Goal: Information Seeking & Learning: Learn about a topic

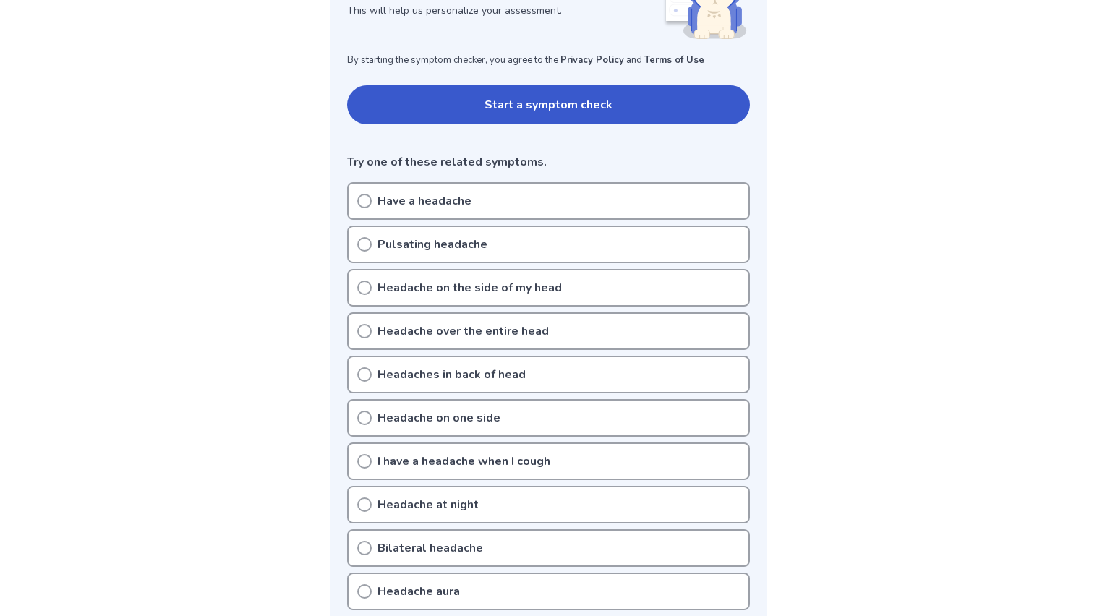
scroll to position [256, 0]
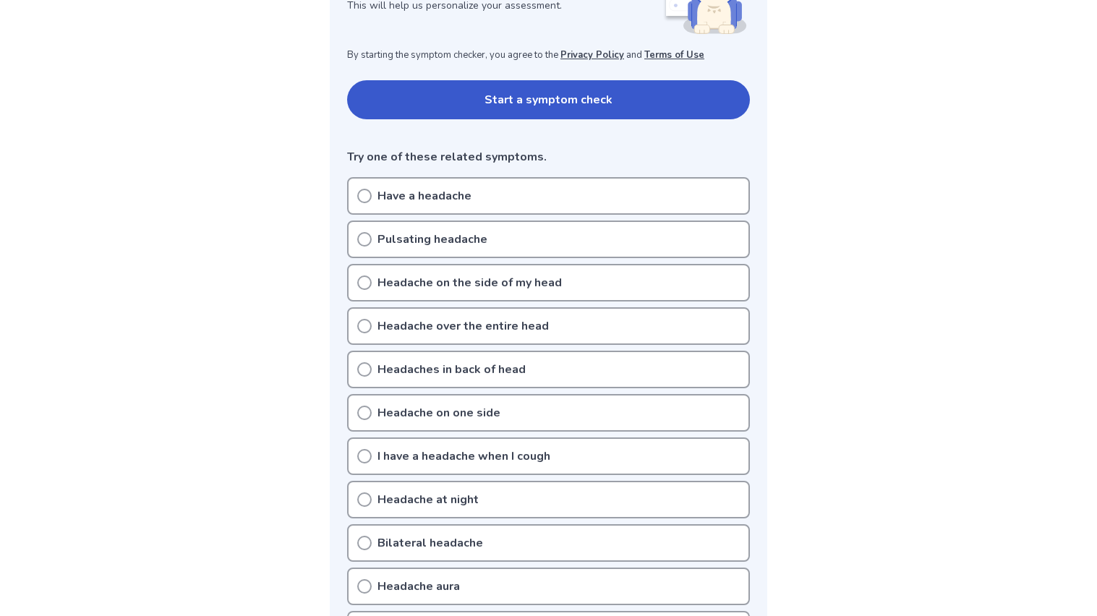
click at [414, 192] on p "Have a headache" at bounding box center [424, 195] width 94 height 17
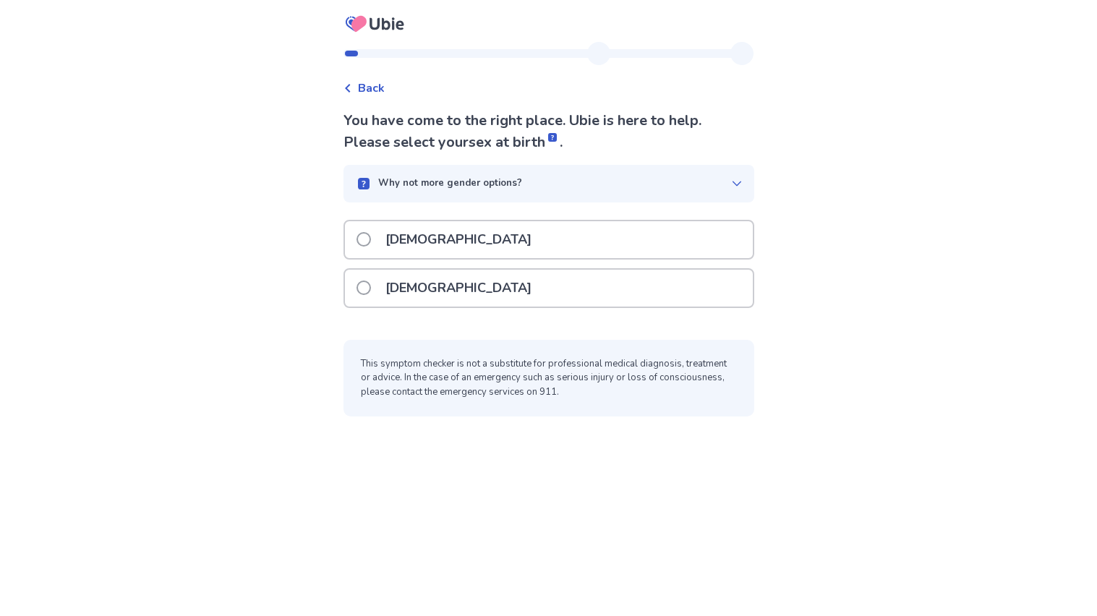
click at [502, 284] on div "[DEMOGRAPHIC_DATA]" at bounding box center [549, 288] width 408 height 37
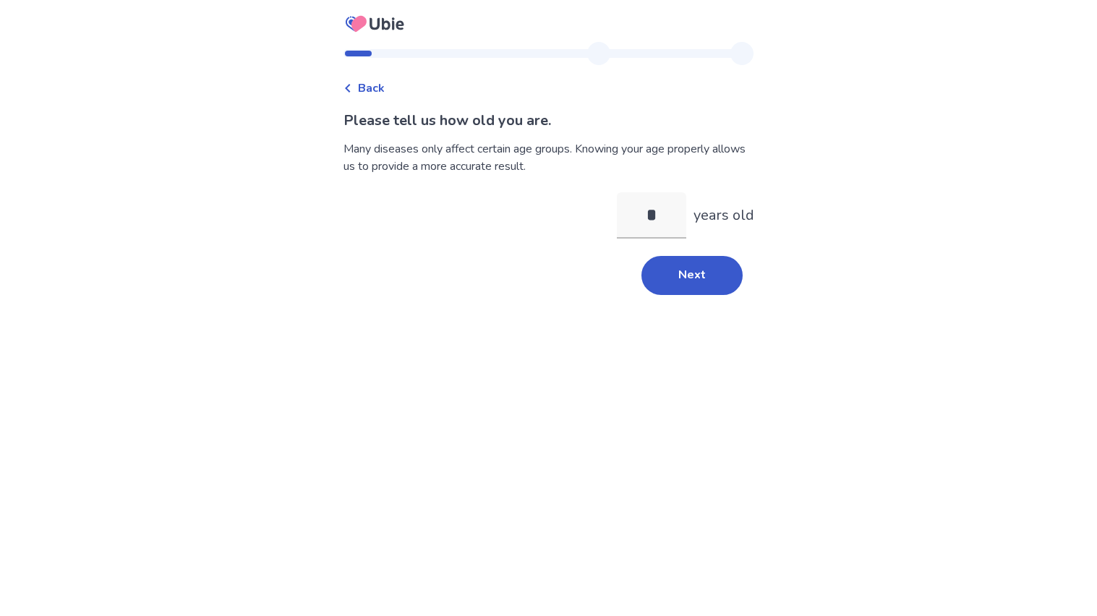
type input "**"
click at [707, 273] on button "Next" at bounding box center [691, 275] width 101 height 39
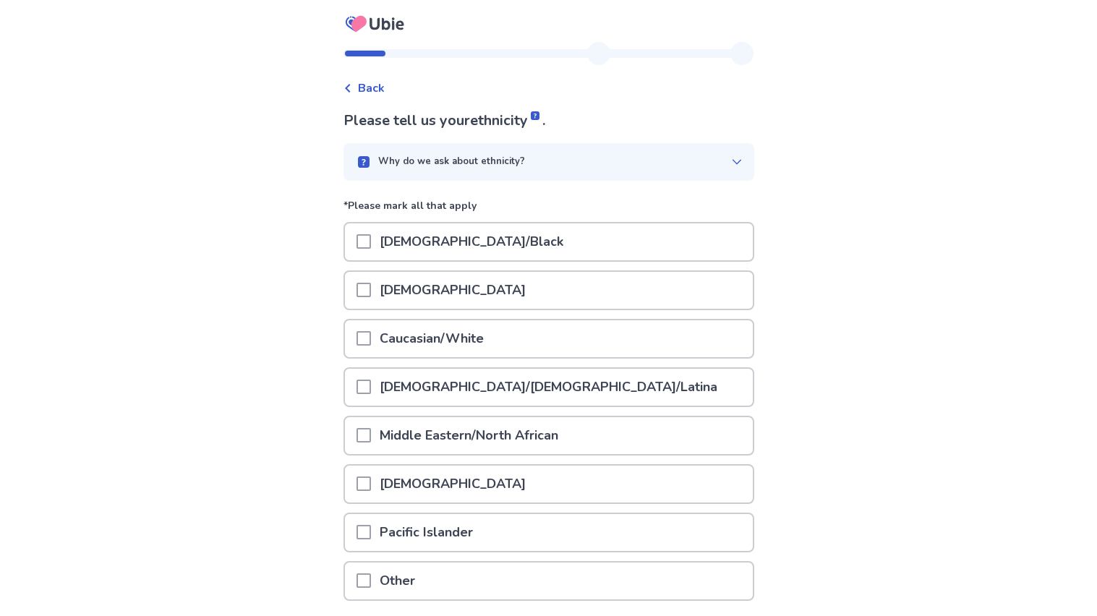
click at [424, 369] on p "[DEMOGRAPHIC_DATA]/[DEMOGRAPHIC_DATA]/Latina" at bounding box center [548, 387] width 355 height 37
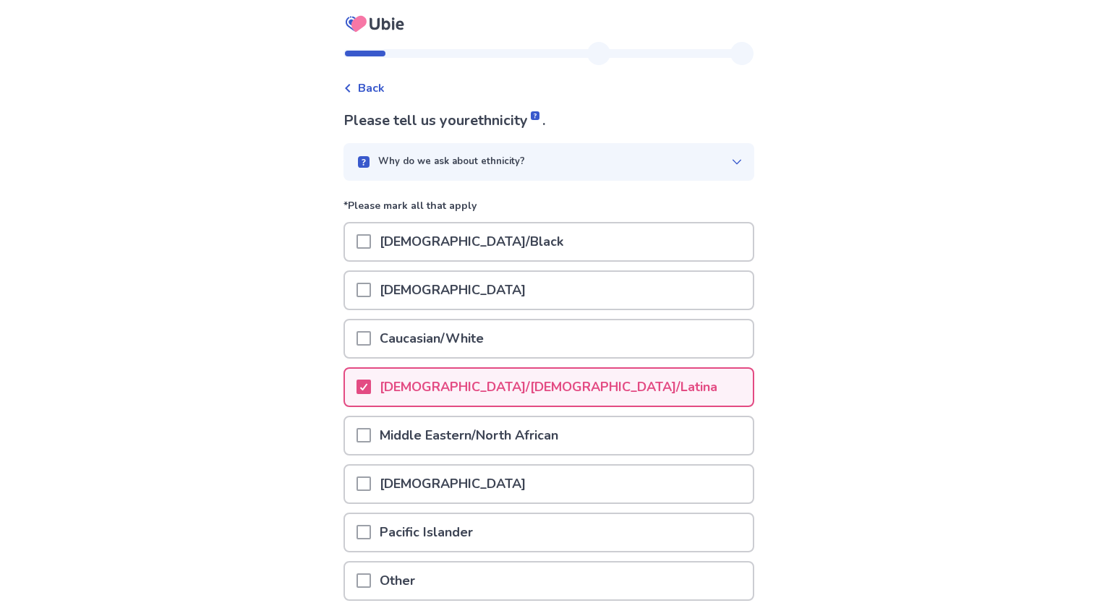
scroll to position [102, 0]
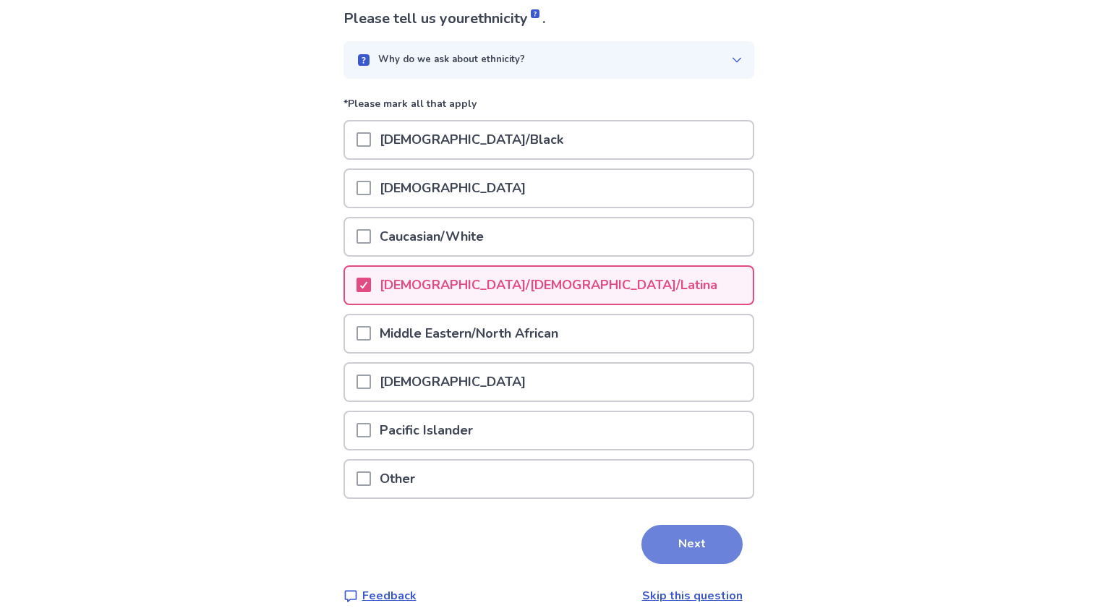
click at [685, 525] on button "Next" at bounding box center [691, 544] width 101 height 39
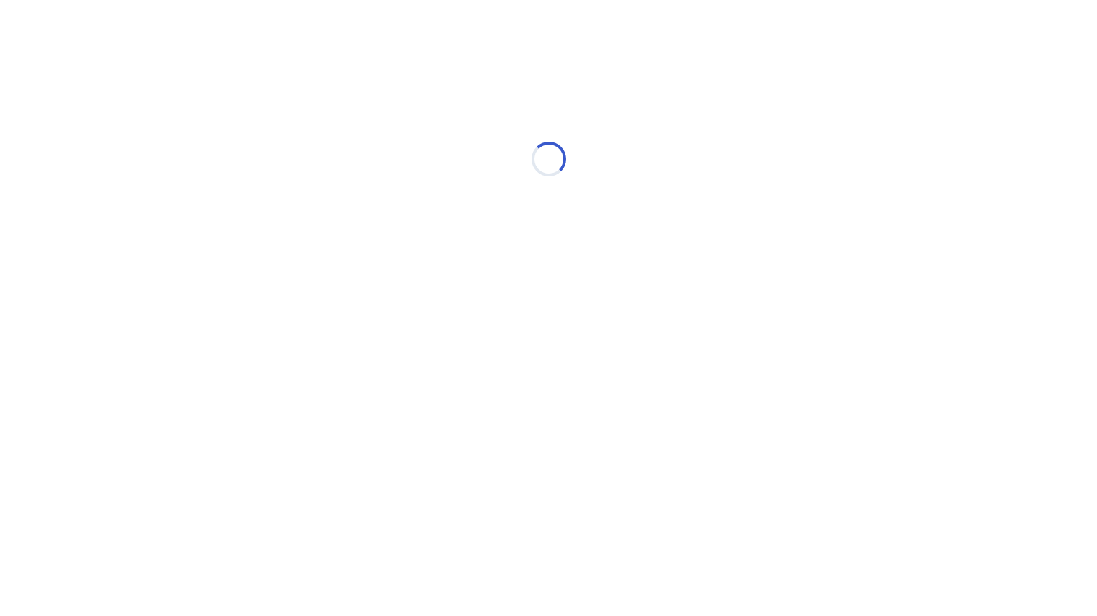
scroll to position [0, 0]
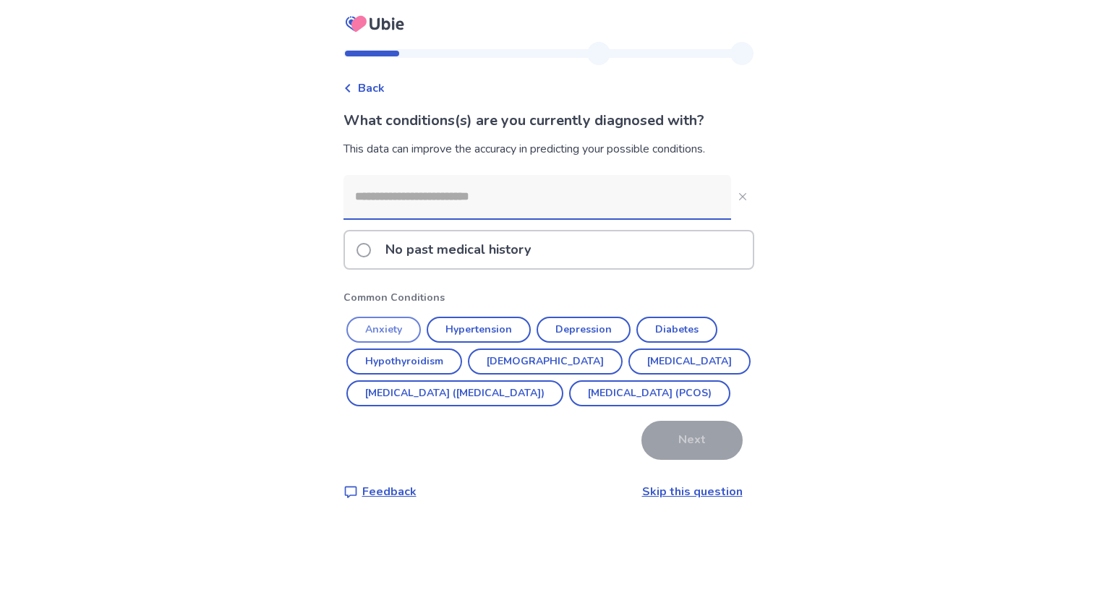
click at [380, 327] on button "Anxiety" at bounding box center [383, 330] width 74 height 26
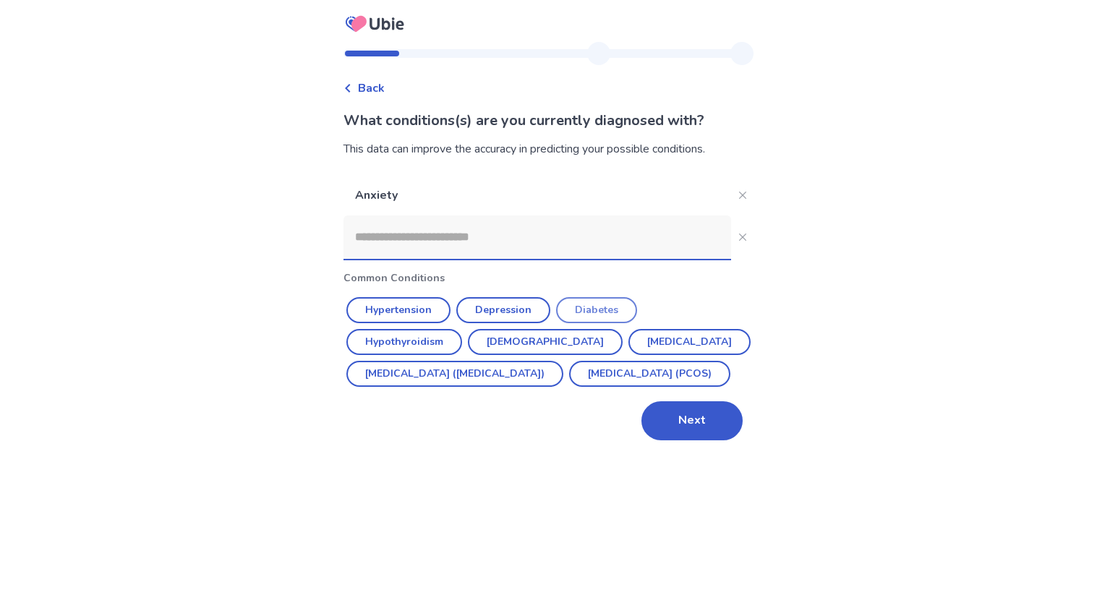
click at [570, 307] on button "Diabetes" at bounding box center [596, 310] width 81 height 26
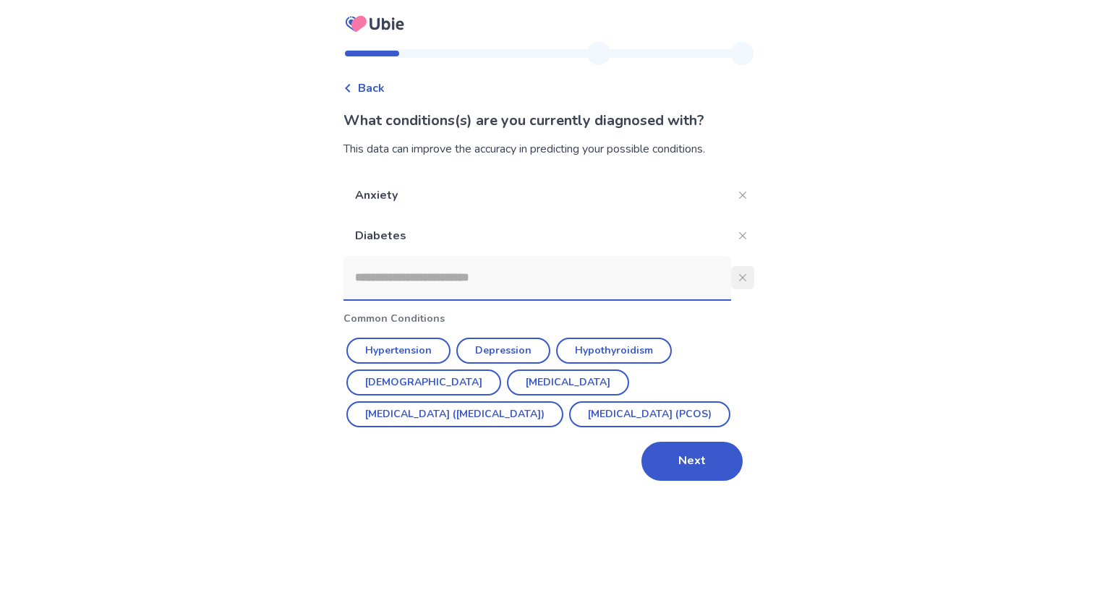
click at [741, 273] on button "Close" at bounding box center [742, 277] width 23 height 23
click at [737, 202] on button "Close" at bounding box center [742, 195] width 23 height 23
click at [737, 202] on div "Do you want to remove the following disease? Anxiety Cancel Confirm" at bounding box center [548, 308] width 1097 height 616
click at [740, 190] on button "Close" at bounding box center [742, 195] width 23 height 23
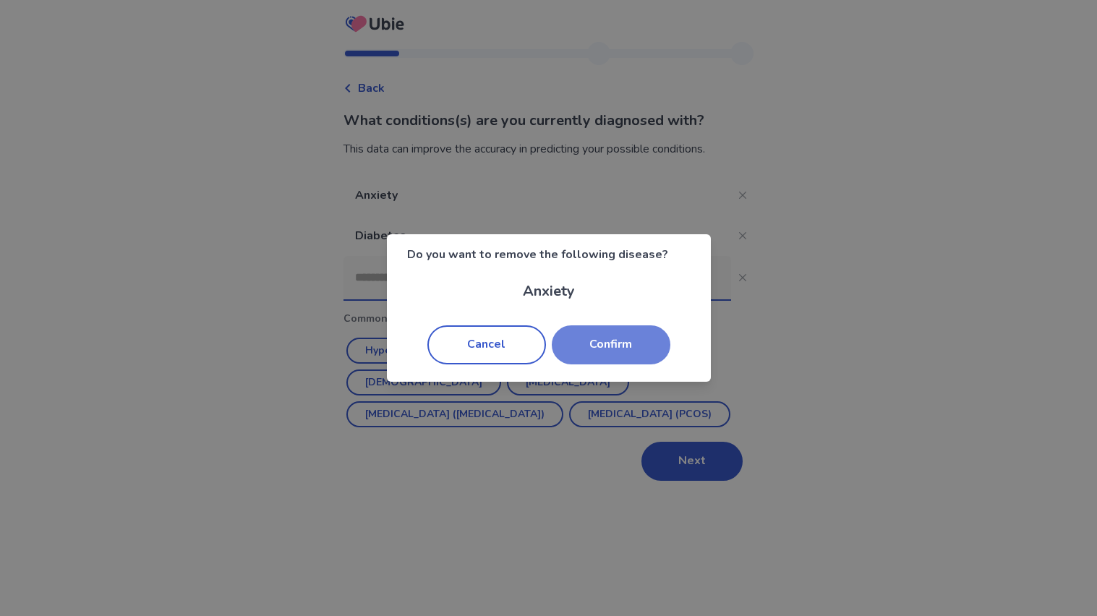
click at [627, 349] on button "Confirm" at bounding box center [611, 344] width 119 height 39
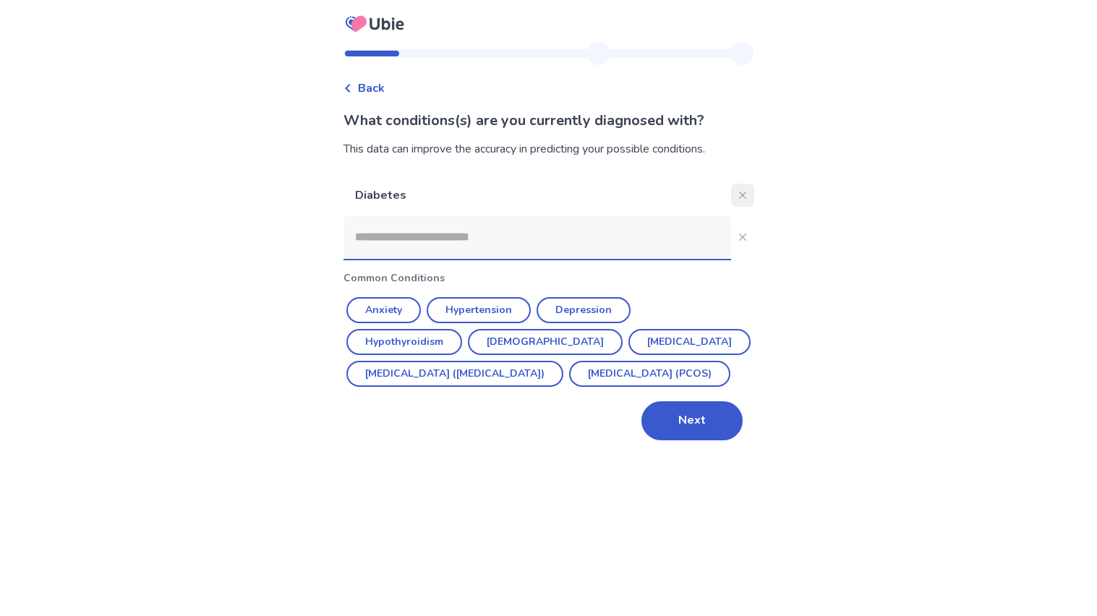
click at [738, 195] on icon "Close" at bounding box center [741, 195] width 7 height 7
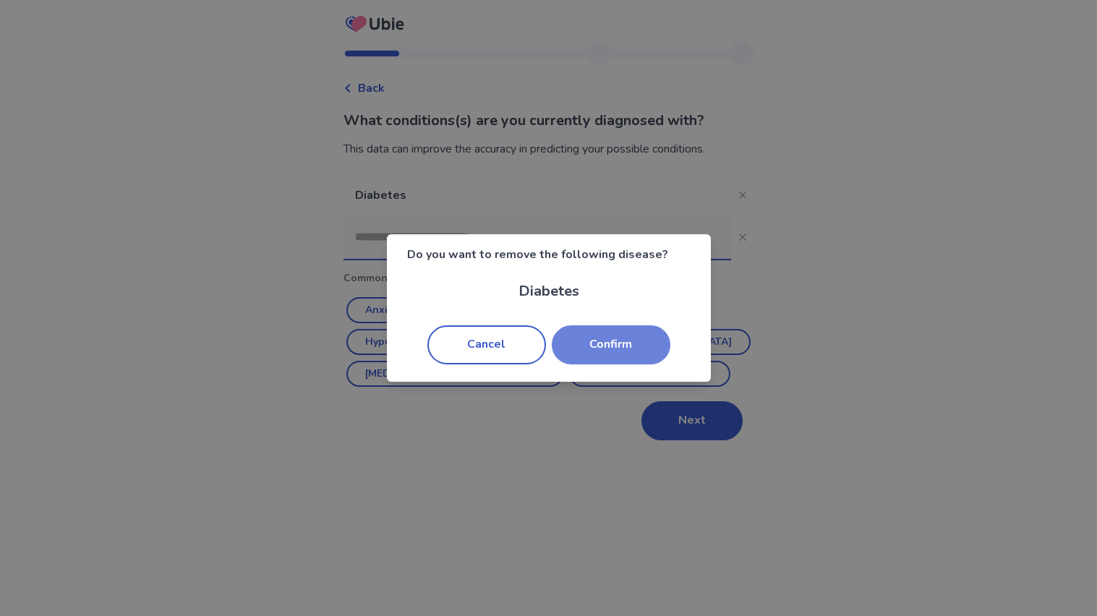
click at [586, 336] on button "Confirm" at bounding box center [611, 344] width 119 height 39
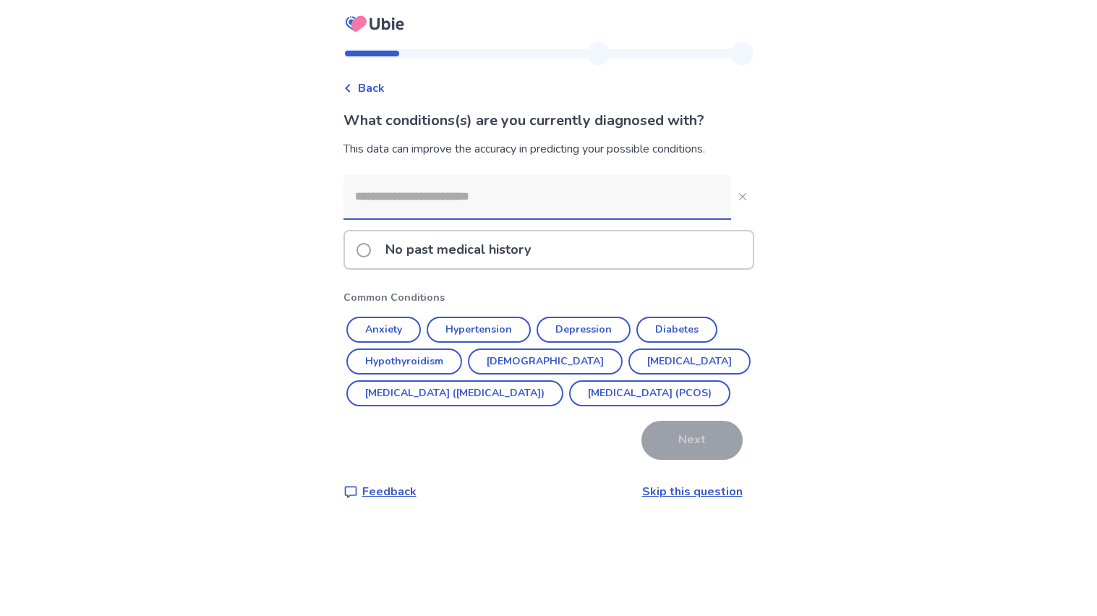
click at [498, 245] on p "No past medical history" at bounding box center [458, 249] width 163 height 37
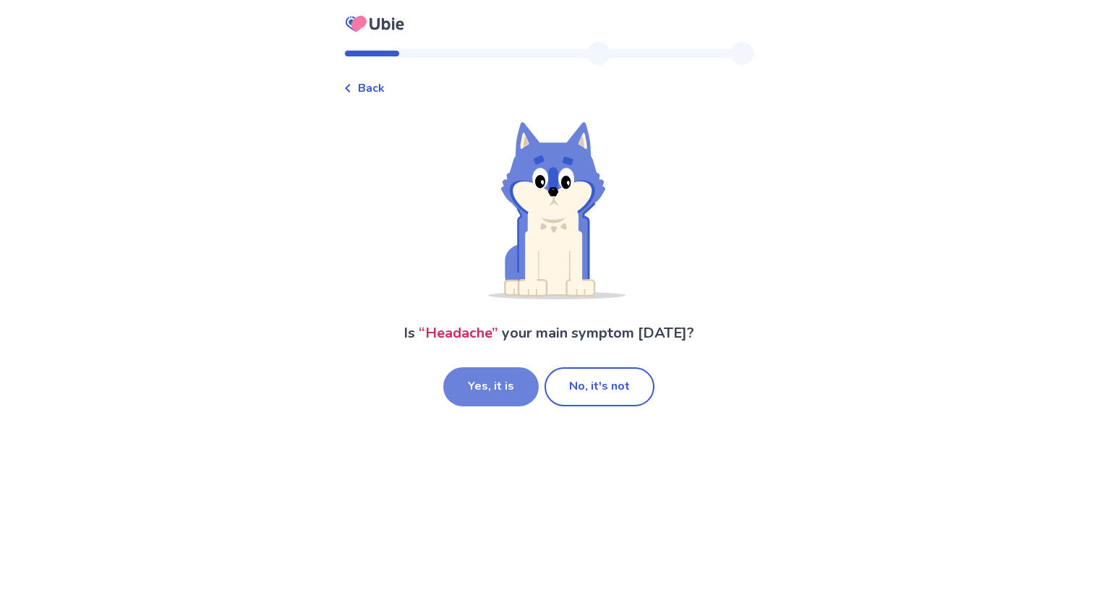
click at [502, 380] on button "Yes, it is" at bounding box center [490, 386] width 95 height 39
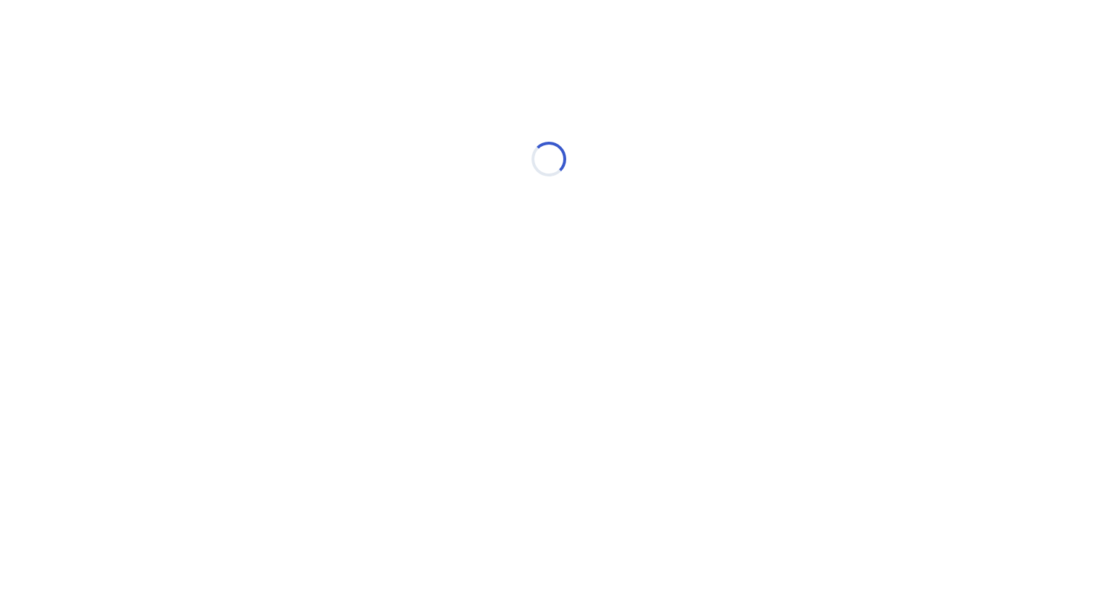
click at [502, 304] on html "Loading... Ubie Symptom Checker Got it" at bounding box center [548, 152] width 1097 height 304
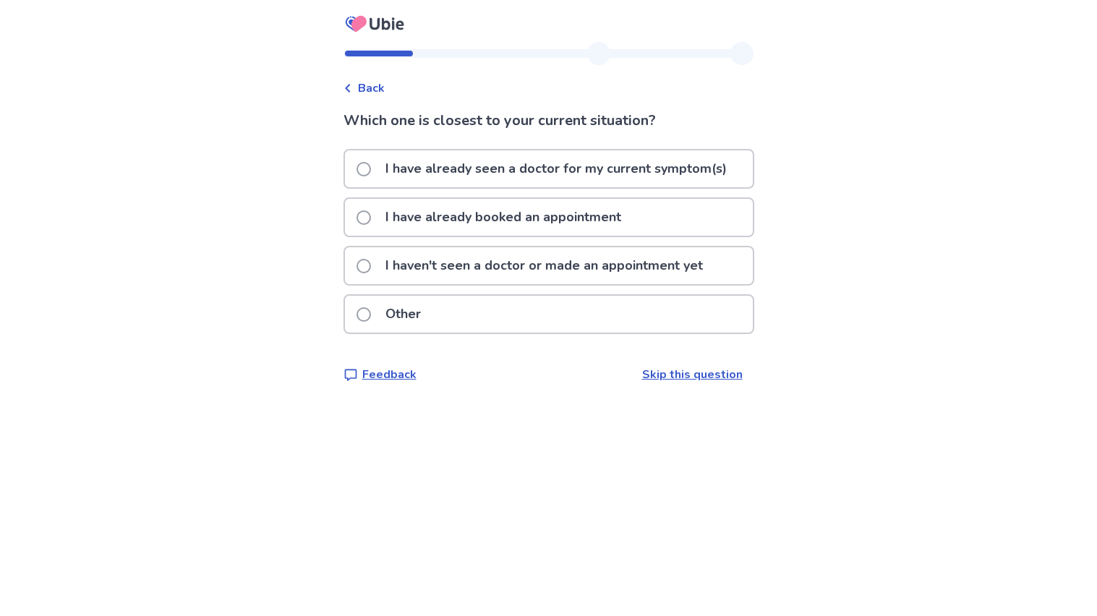
click at [562, 275] on p "I haven't seen a doctor or made an appointment yet" at bounding box center [544, 265] width 335 height 37
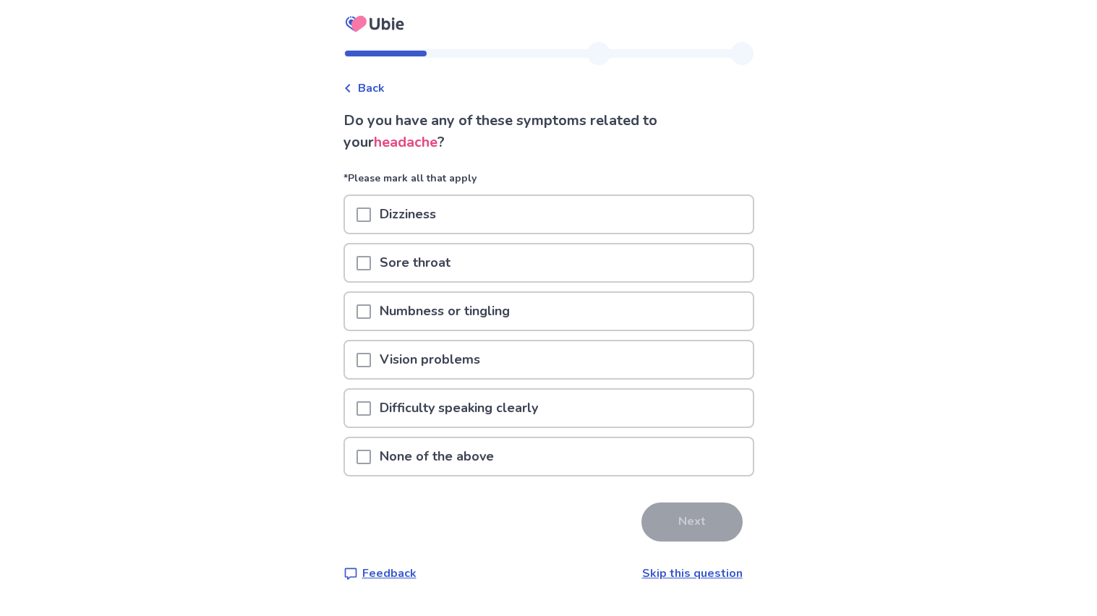
click at [370, 401] on span at bounding box center [363, 408] width 14 height 14
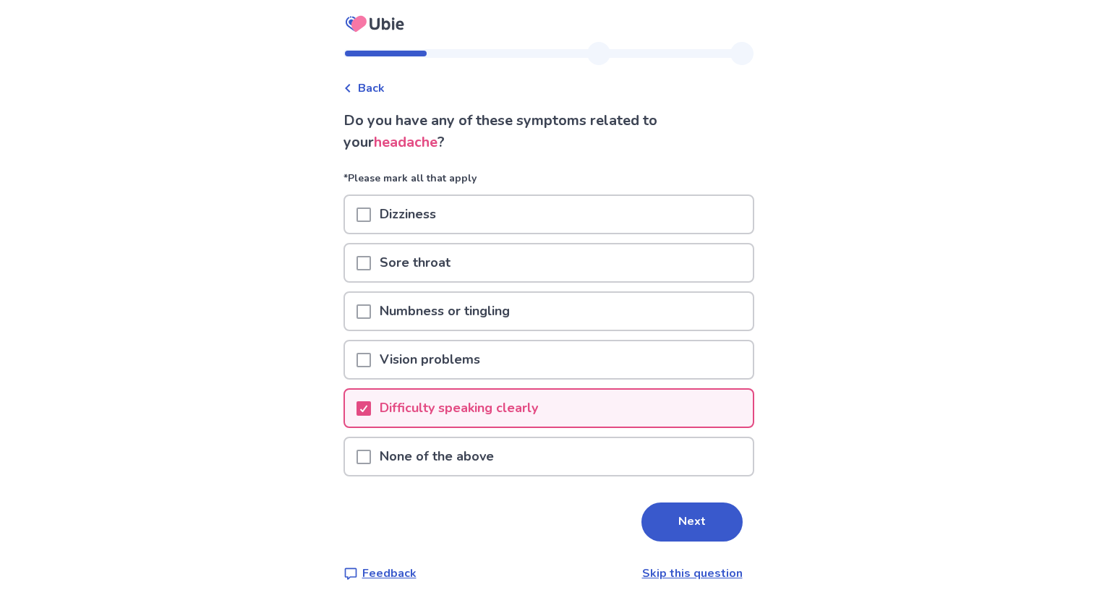
click at [370, 353] on span at bounding box center [363, 360] width 14 height 14
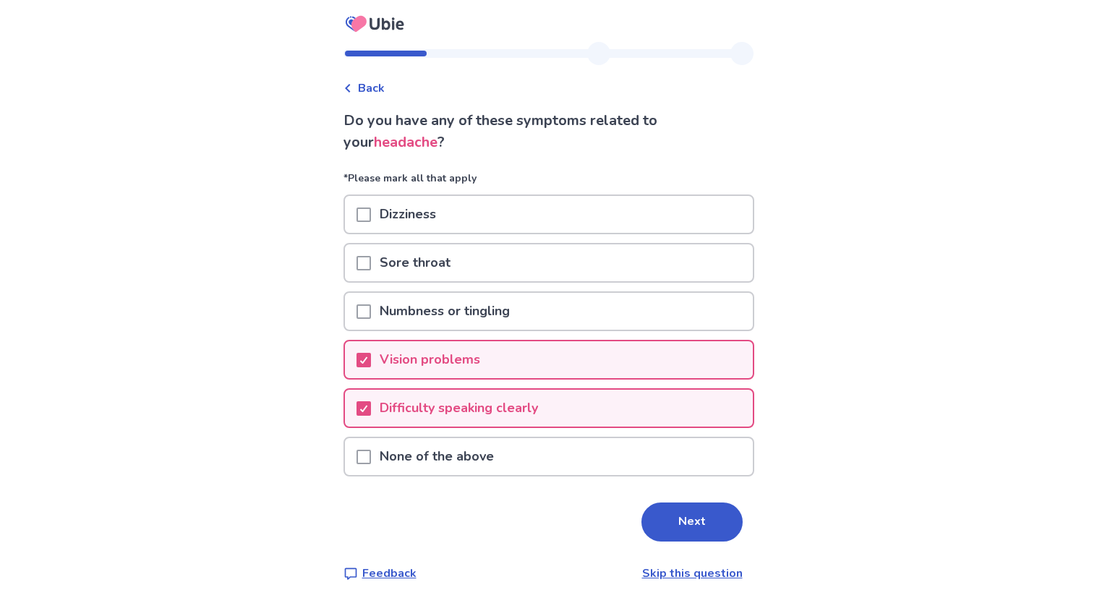
click at [369, 215] on span at bounding box center [363, 214] width 14 height 14
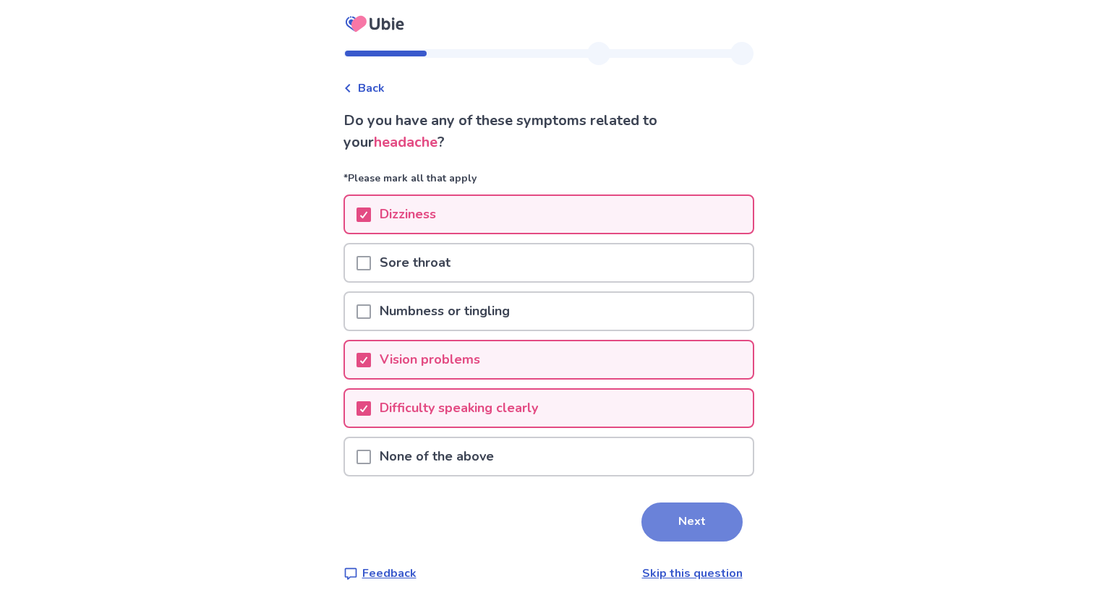
click at [652, 516] on button "Next" at bounding box center [691, 521] width 101 height 39
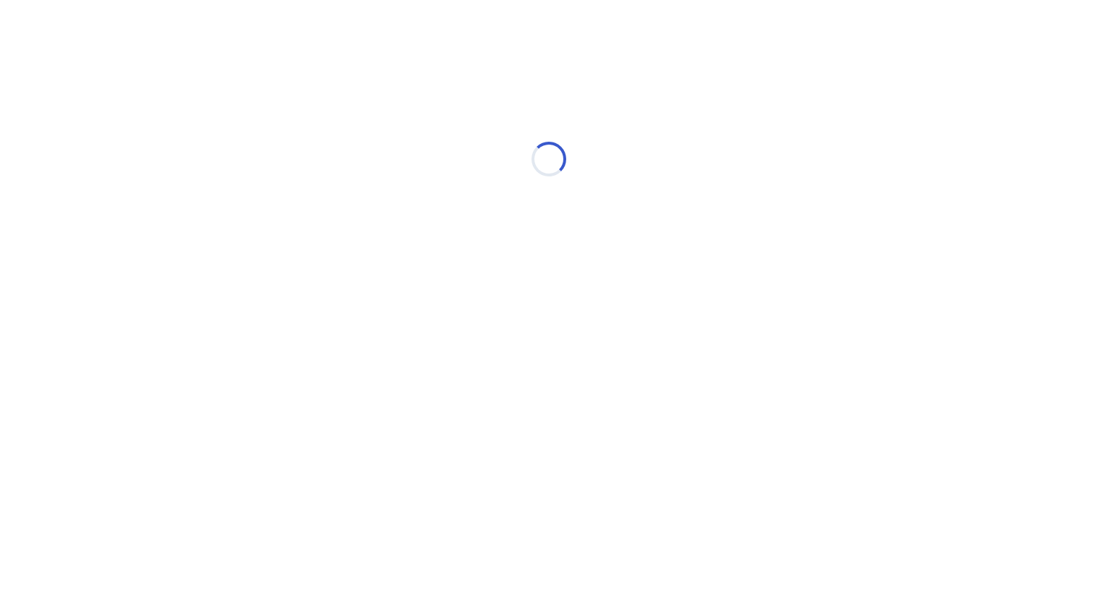
select select "*"
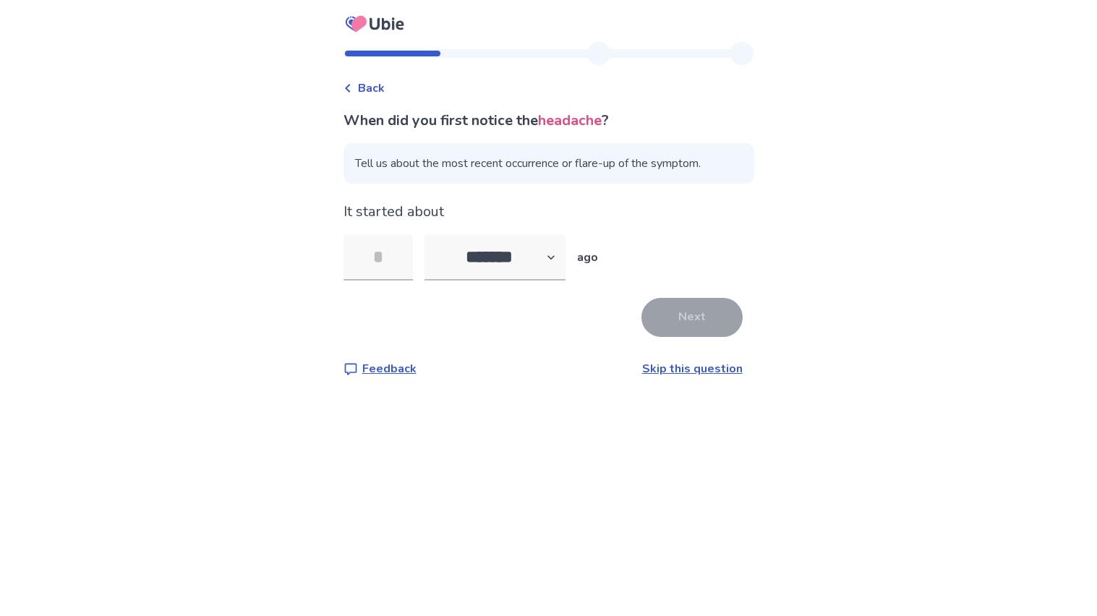
type input "*"
type input "**"
click at [670, 314] on button "Next" at bounding box center [691, 317] width 101 height 39
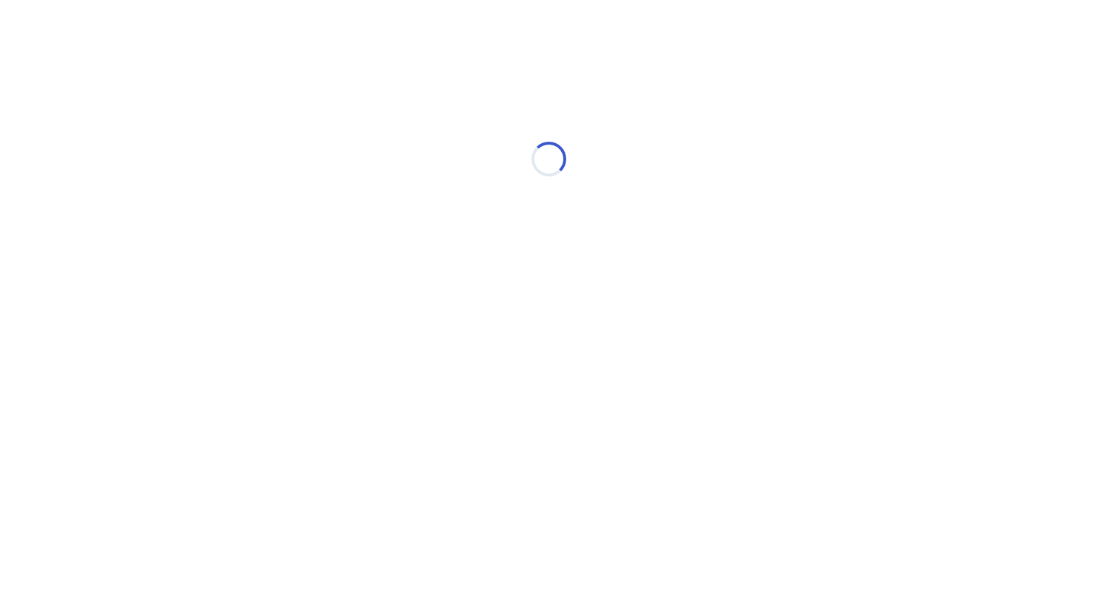
select select "*"
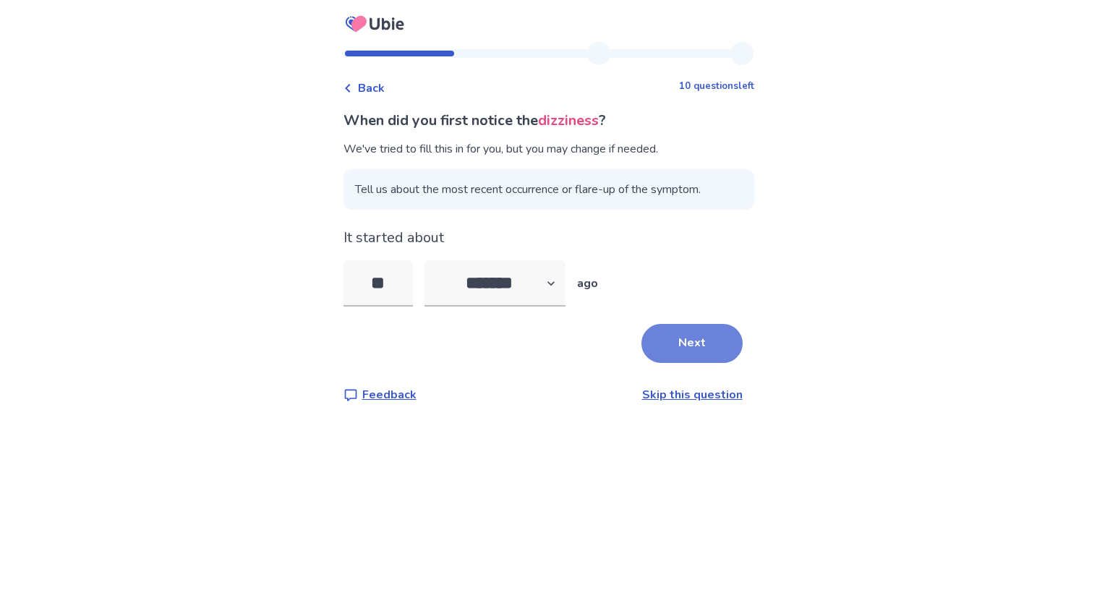
type input "*"
type input "**"
click at [695, 354] on button "Next" at bounding box center [691, 343] width 101 height 39
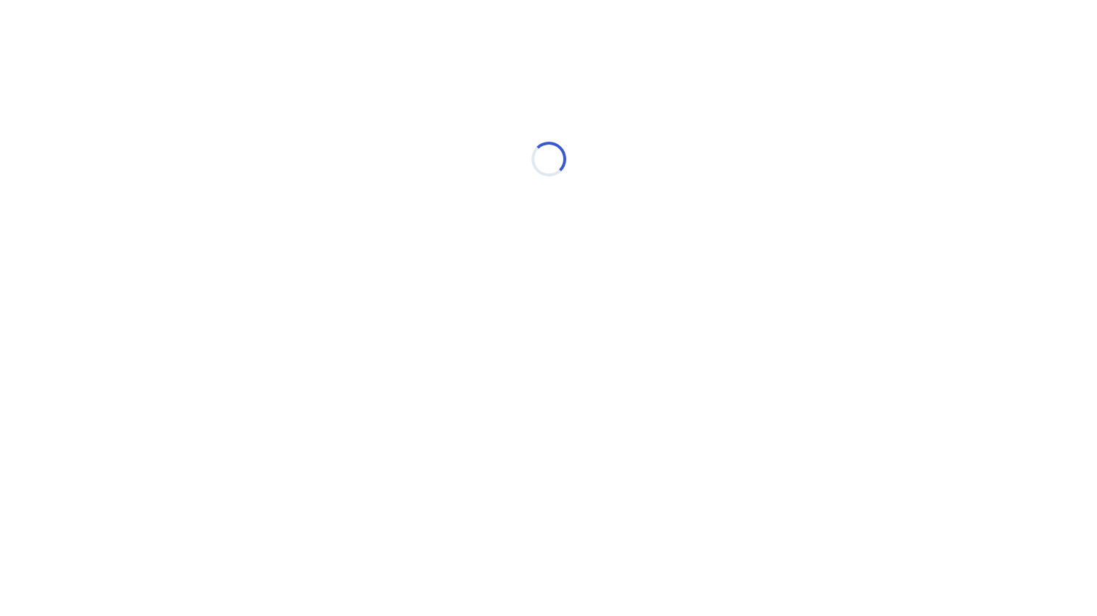
select select "*"
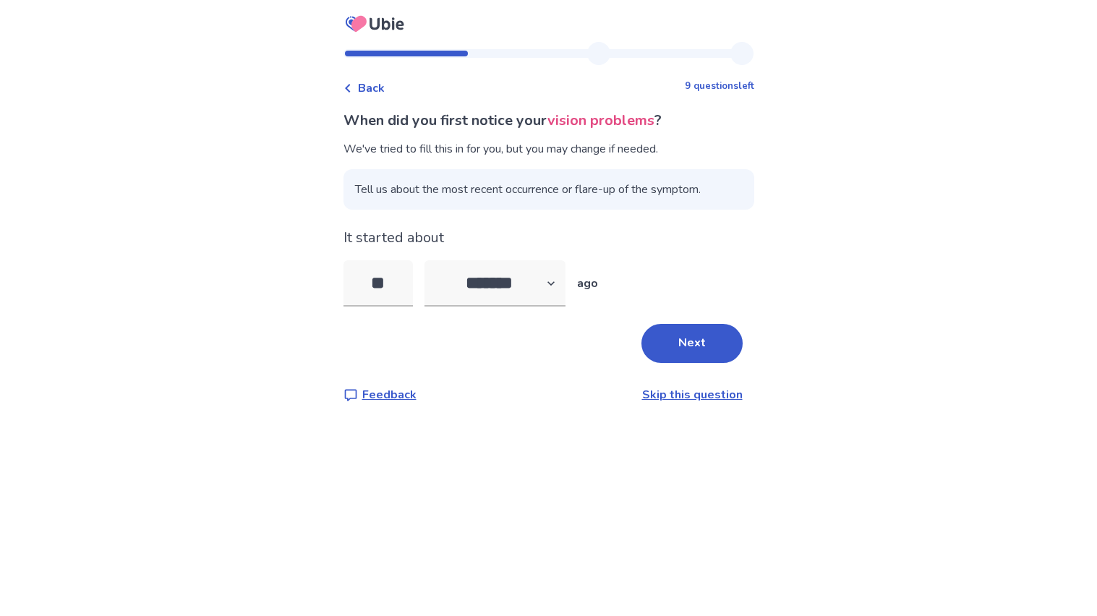
type input "*"
click at [686, 354] on button "Next" at bounding box center [691, 343] width 101 height 39
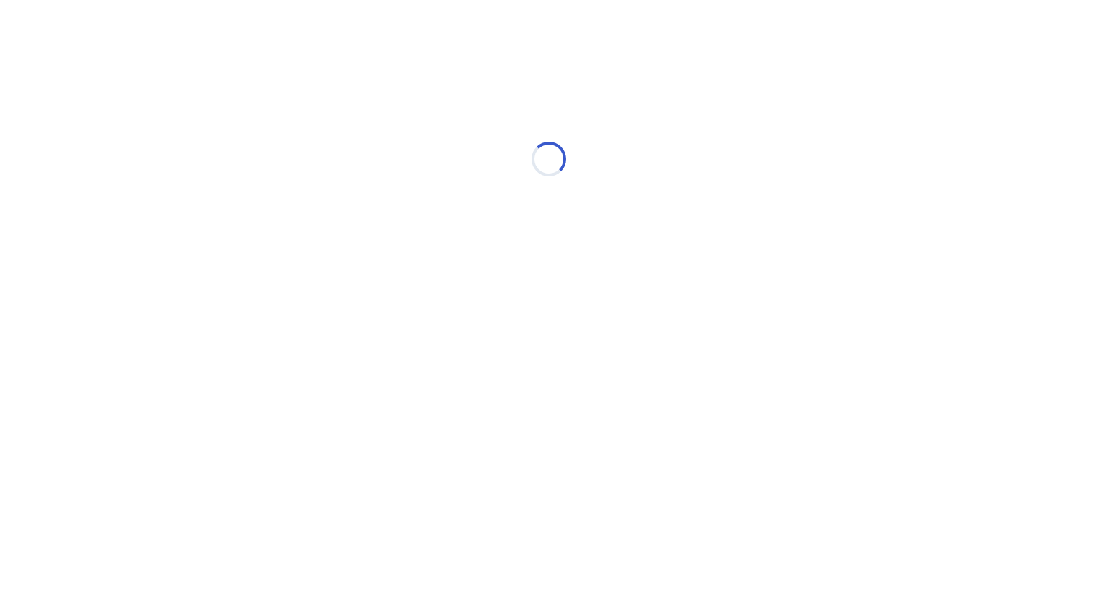
select select "*"
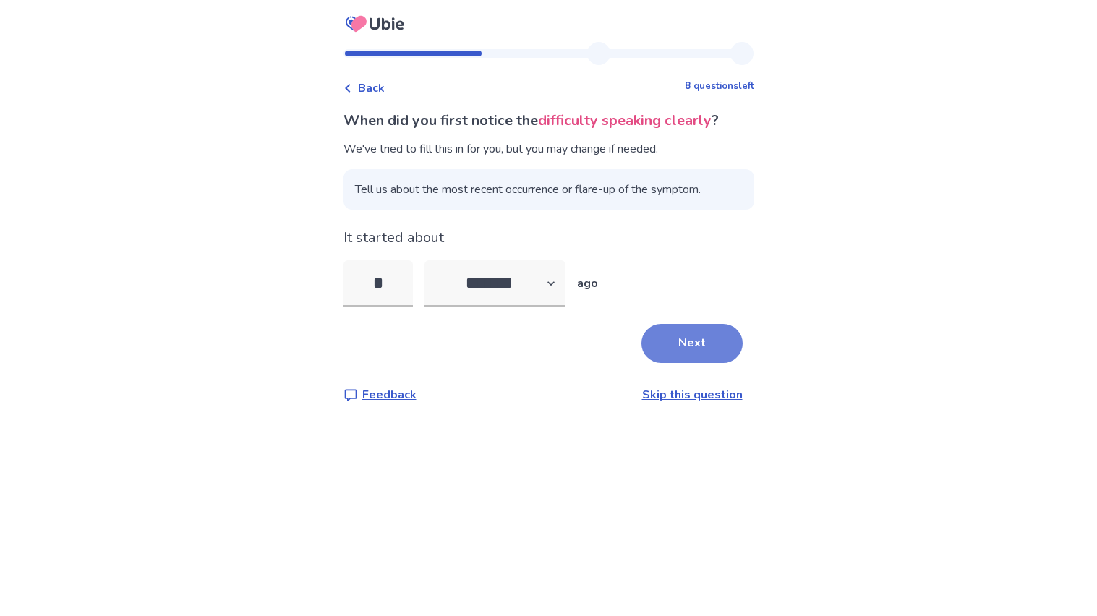
type input "**"
click at [685, 330] on button "Next" at bounding box center [691, 343] width 101 height 39
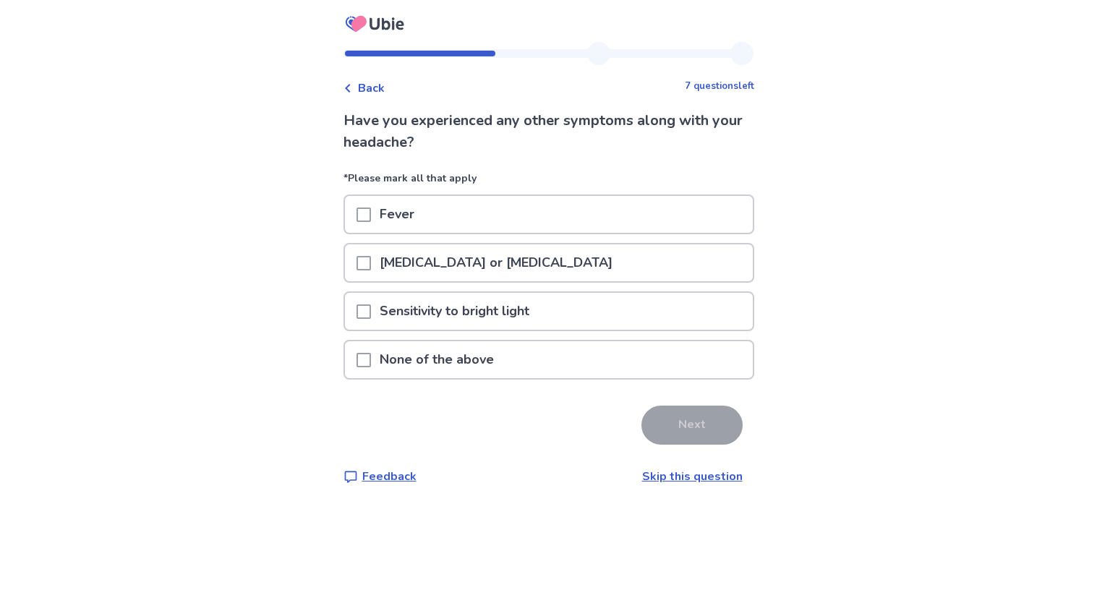
click at [499, 262] on p "Neck pain or stiffness" at bounding box center [496, 262] width 250 height 37
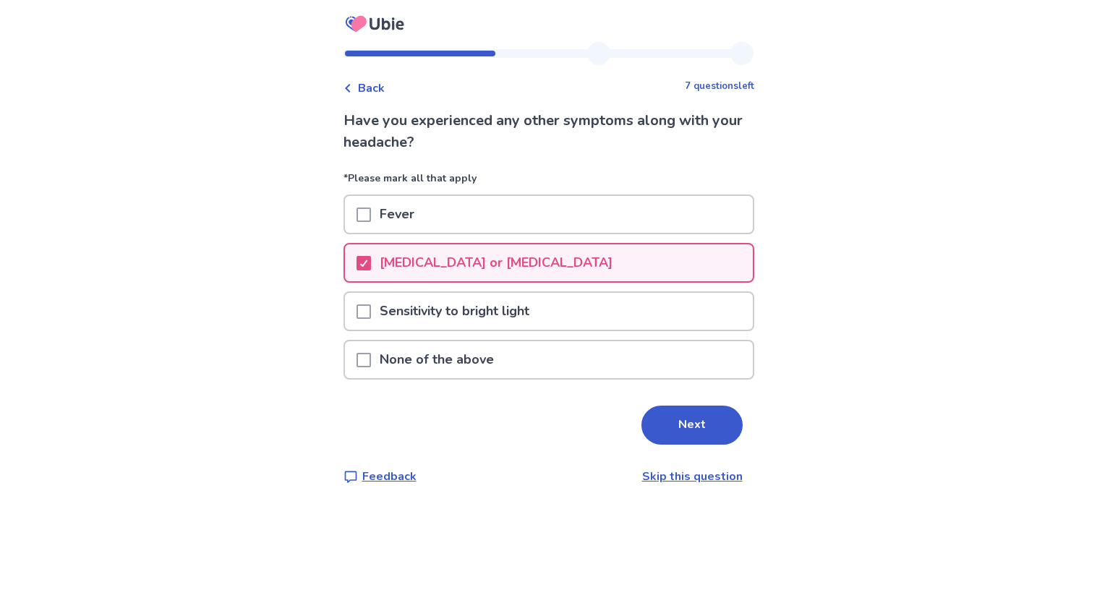
click at [485, 322] on p "Sensitivity to bright light" at bounding box center [454, 311] width 167 height 37
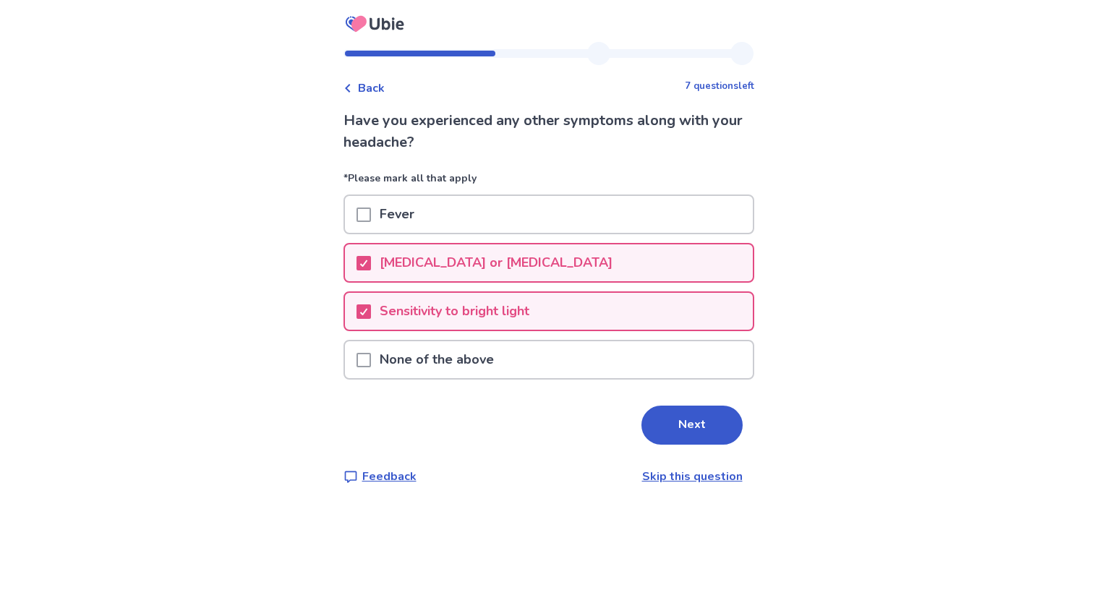
click at [589, 216] on div "Fever" at bounding box center [549, 214] width 408 height 37
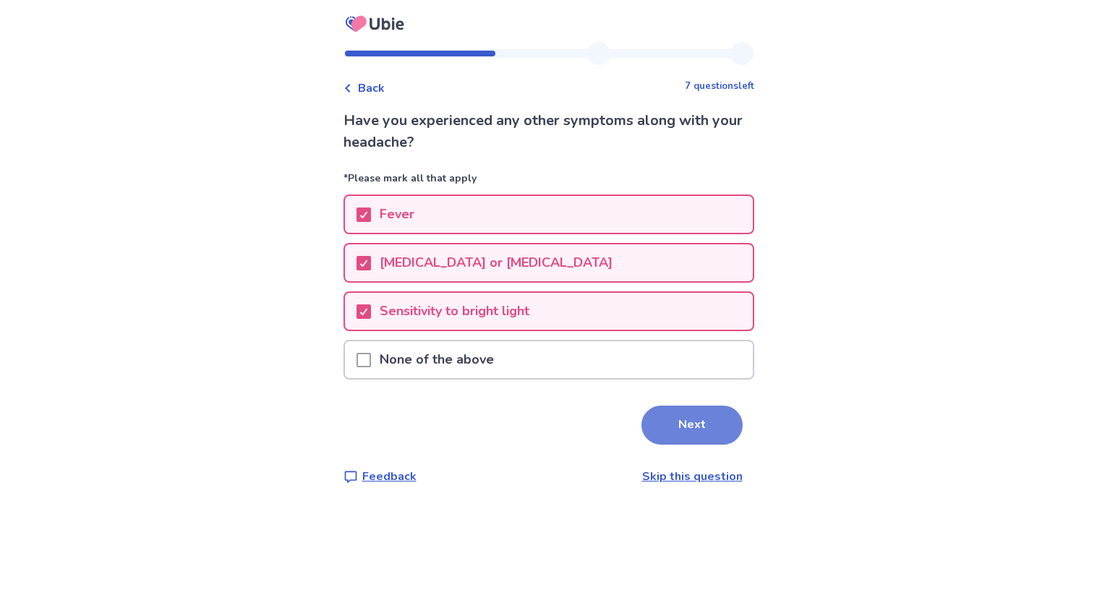
click at [693, 406] on button "Next" at bounding box center [691, 425] width 101 height 39
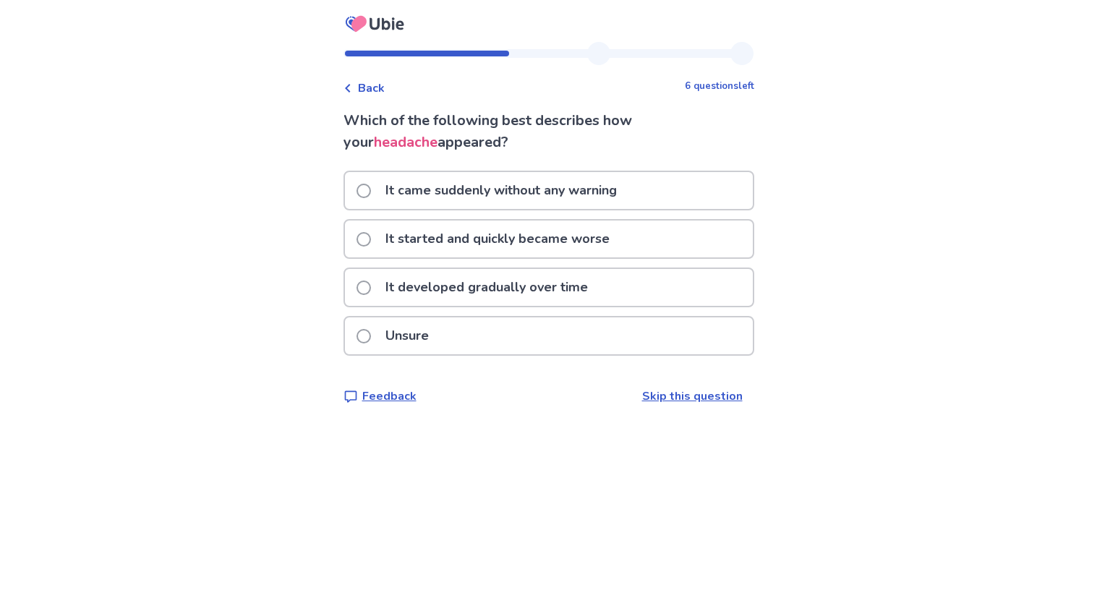
click at [378, 178] on label "It came suddenly without any warning" at bounding box center [490, 190] width 269 height 37
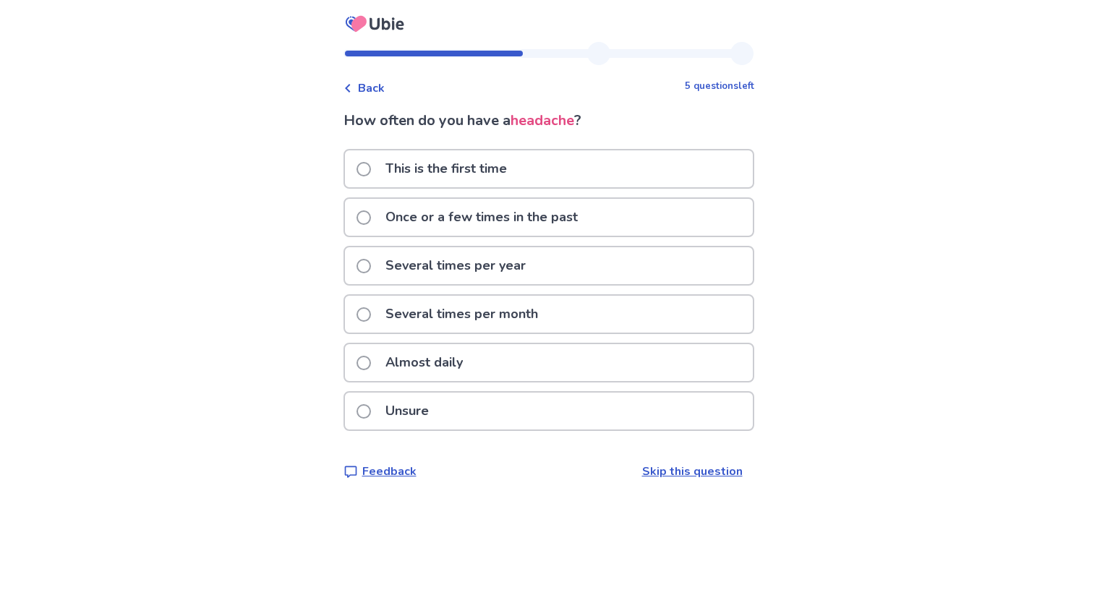
click at [454, 353] on p "Almost daily" at bounding box center [424, 362] width 95 height 37
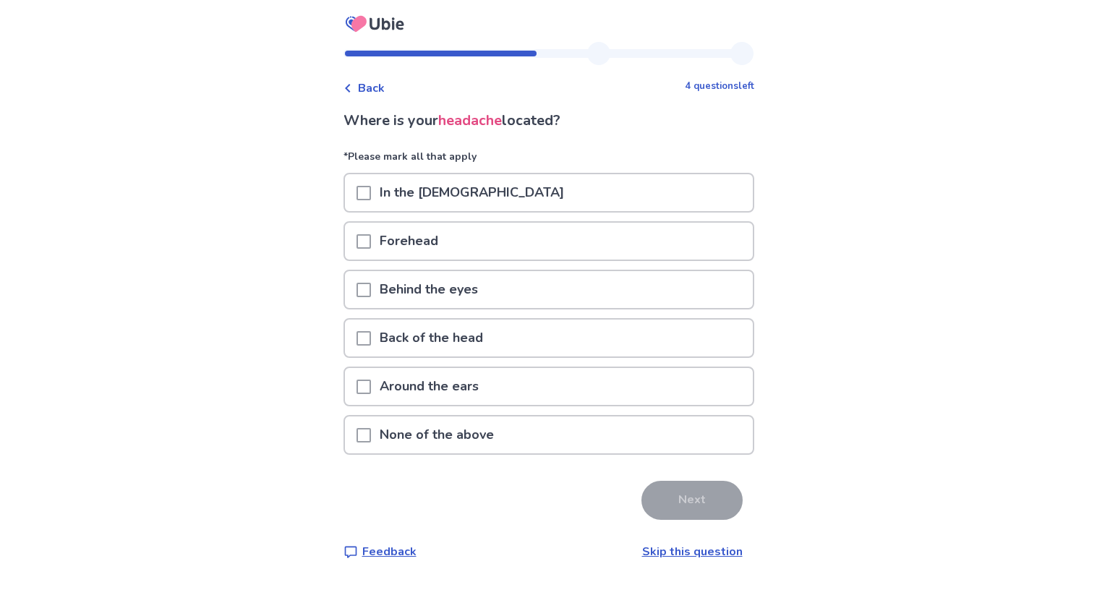
click at [551, 372] on div "Around the ears" at bounding box center [549, 386] width 408 height 37
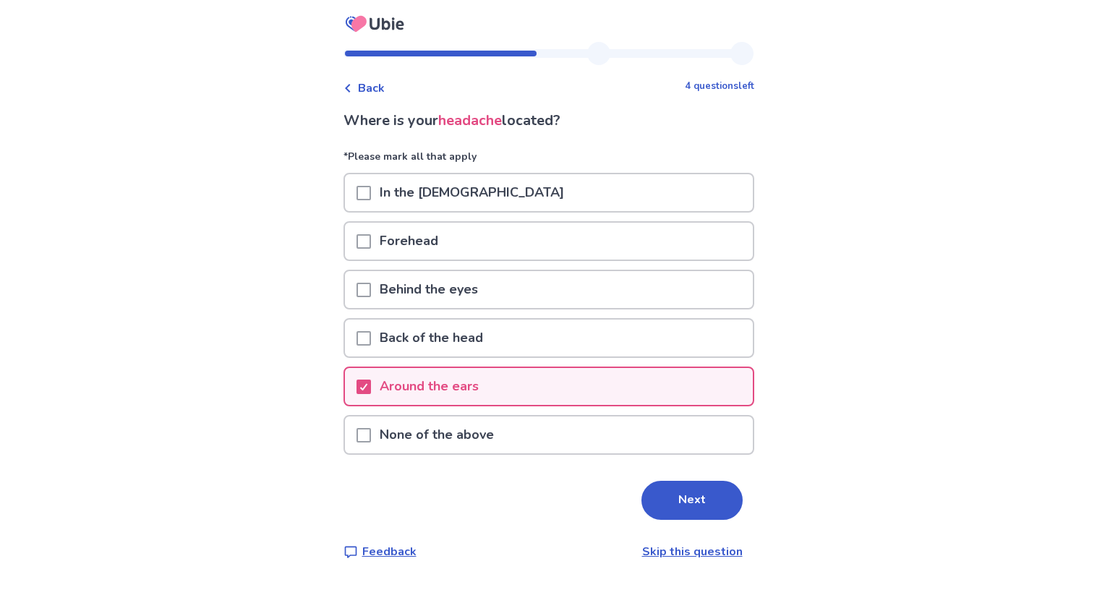
click at [520, 324] on div "Back of the head" at bounding box center [549, 338] width 408 height 37
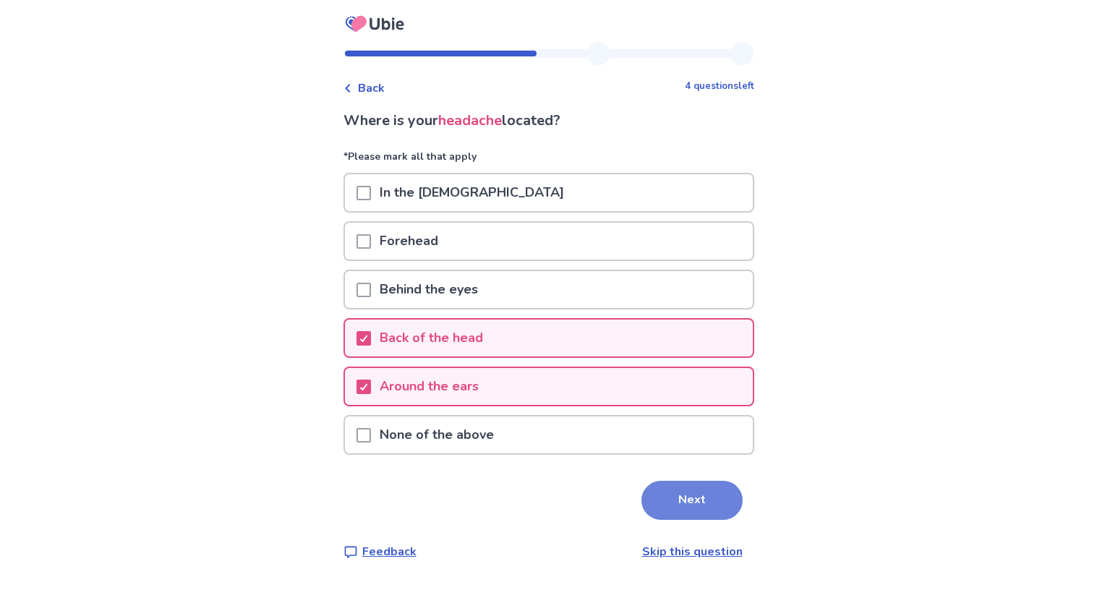
click at [698, 496] on button "Next" at bounding box center [691, 500] width 101 height 39
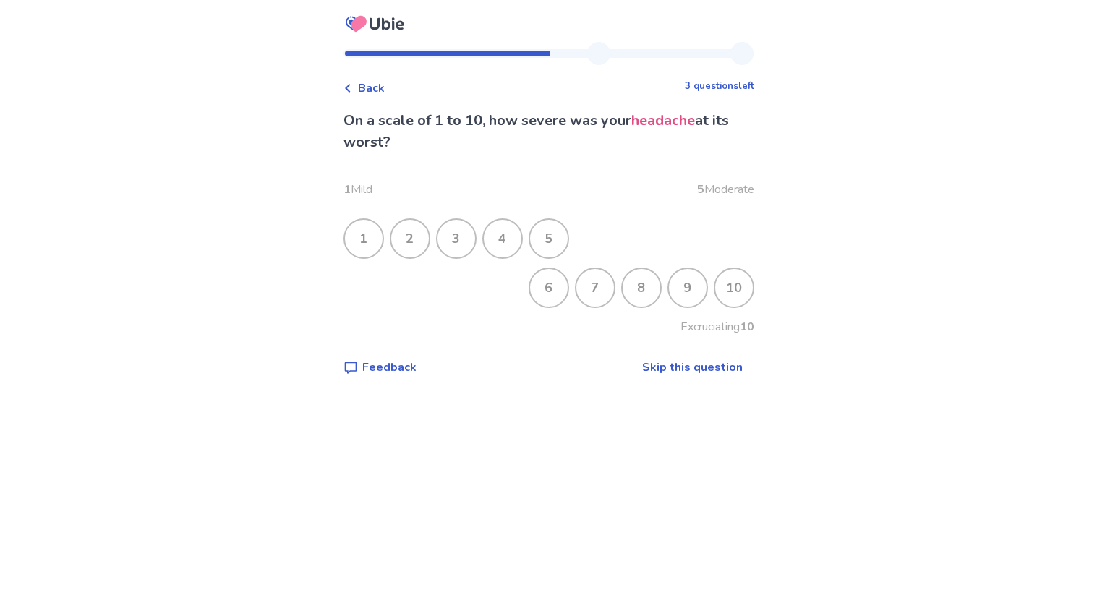
click at [622, 283] on div "8" at bounding box center [641, 288] width 38 height 38
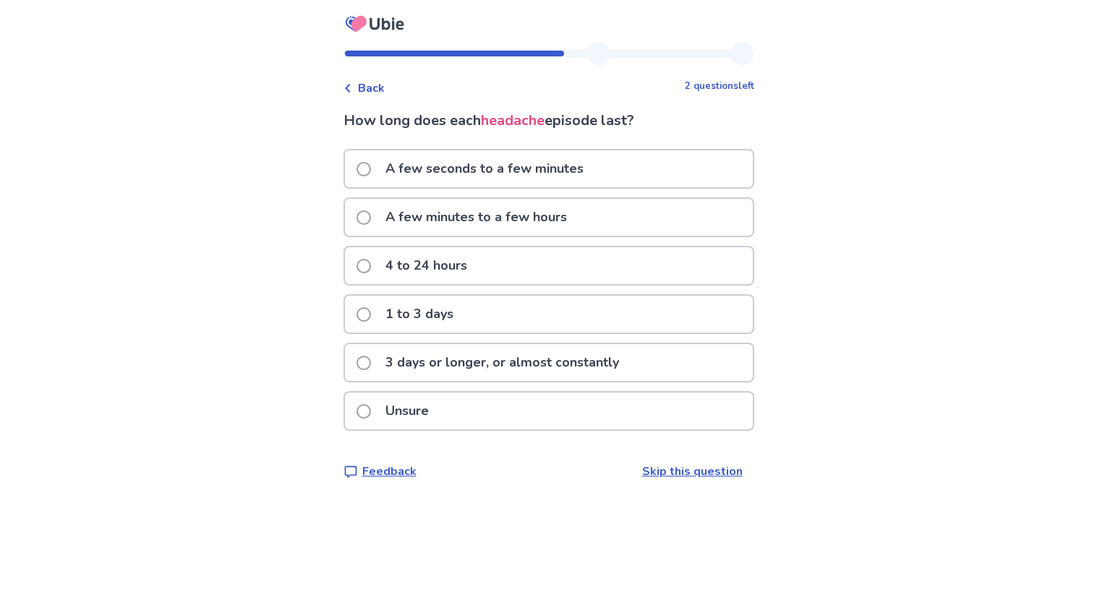
click at [486, 220] on p "A few minutes to a few hours" at bounding box center [476, 217] width 199 height 37
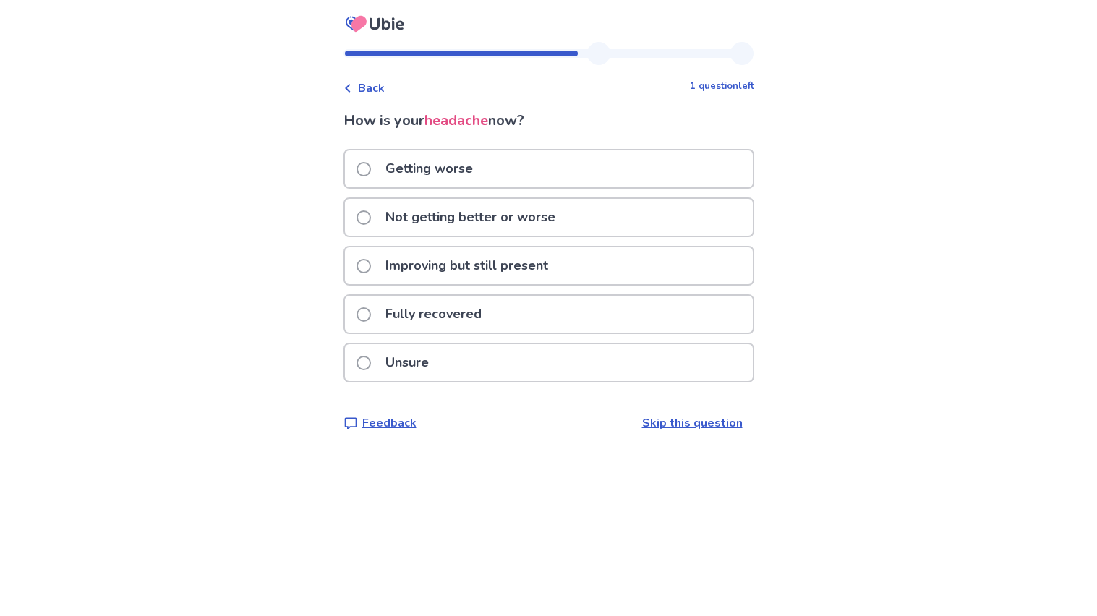
click at [373, 85] on span "Back" at bounding box center [371, 88] width 27 height 17
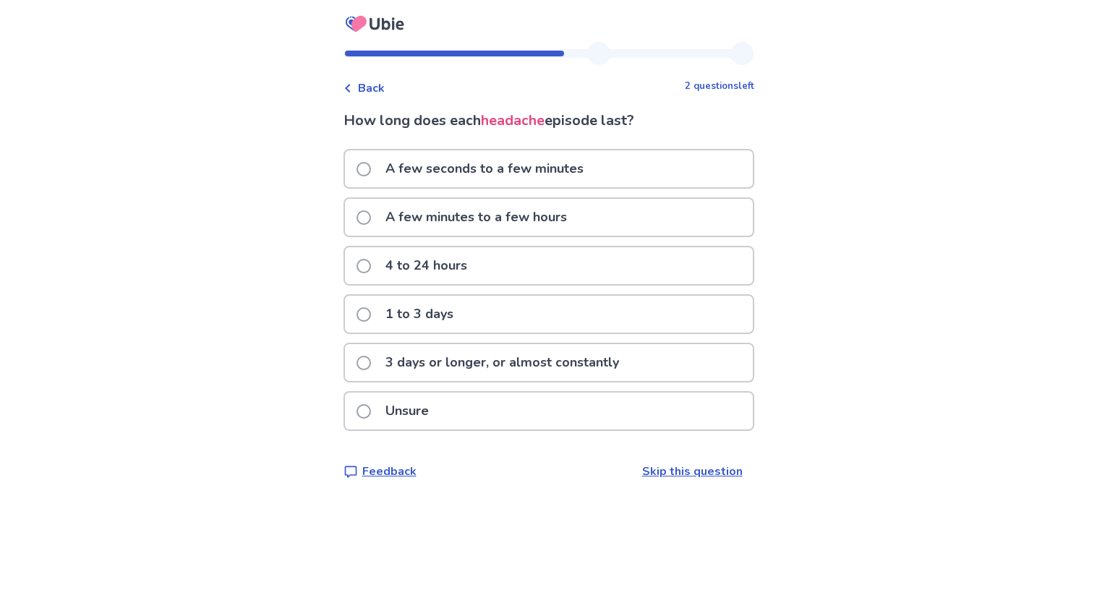
click at [475, 252] on p "4 to 24 hours" at bounding box center [426, 265] width 99 height 37
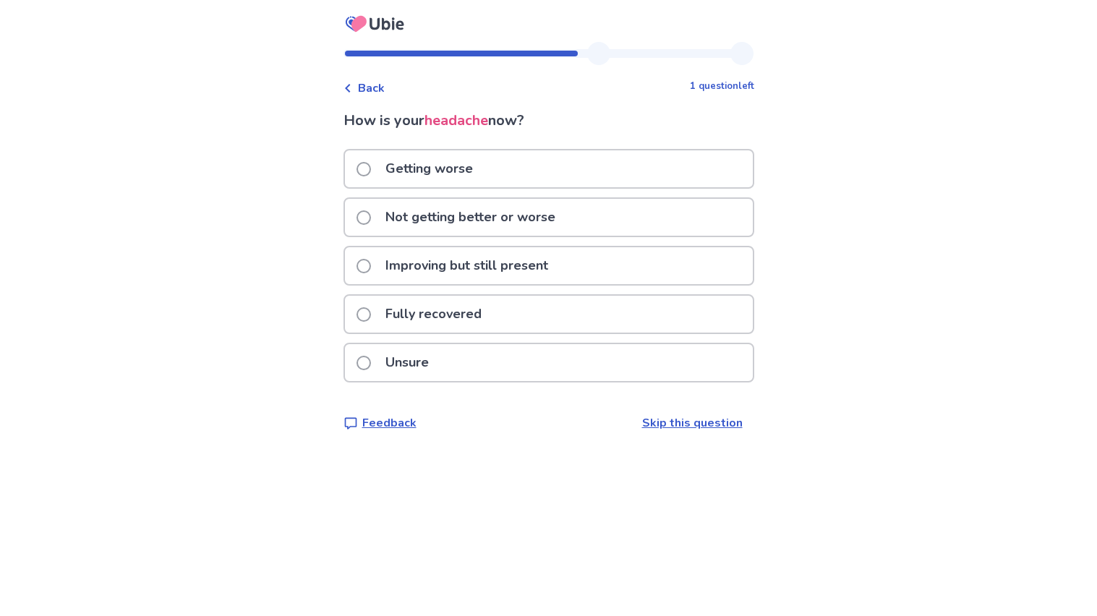
click at [368, 215] on span at bounding box center [363, 217] width 14 height 14
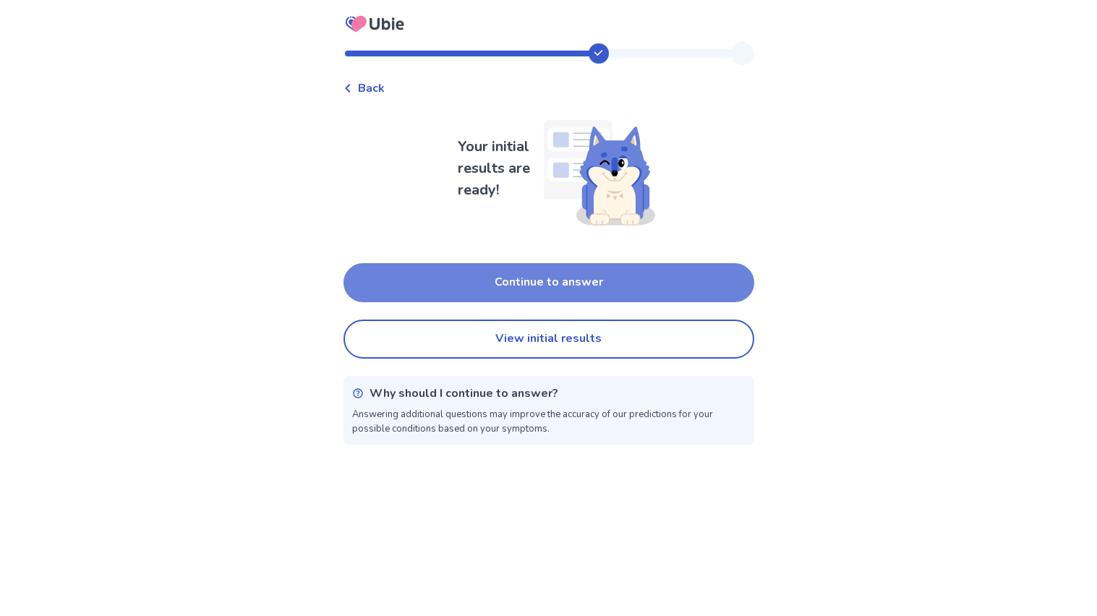
click at [385, 280] on button "Continue to answer" at bounding box center [548, 282] width 411 height 39
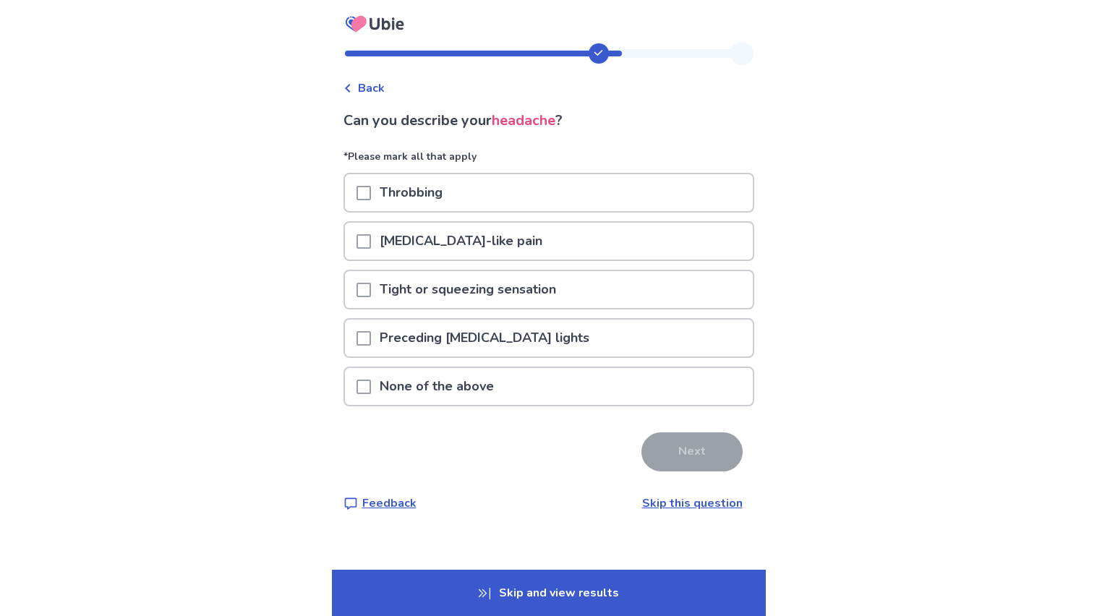
click at [426, 193] on p "Throbbing" at bounding box center [411, 192] width 80 height 37
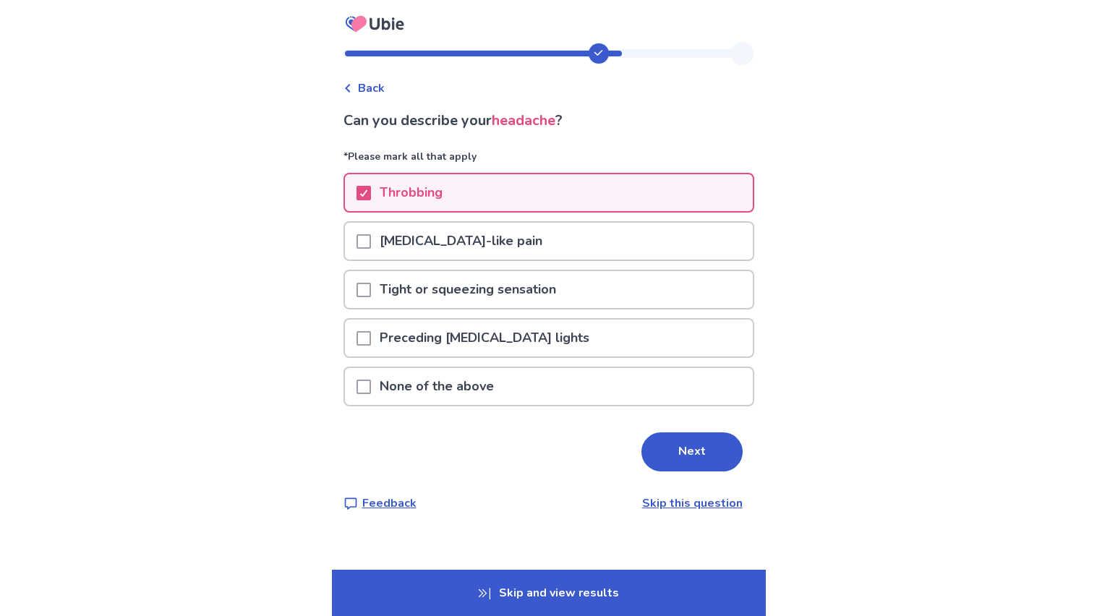
click at [714, 242] on div "Electric shock-like pain" at bounding box center [549, 241] width 408 height 37
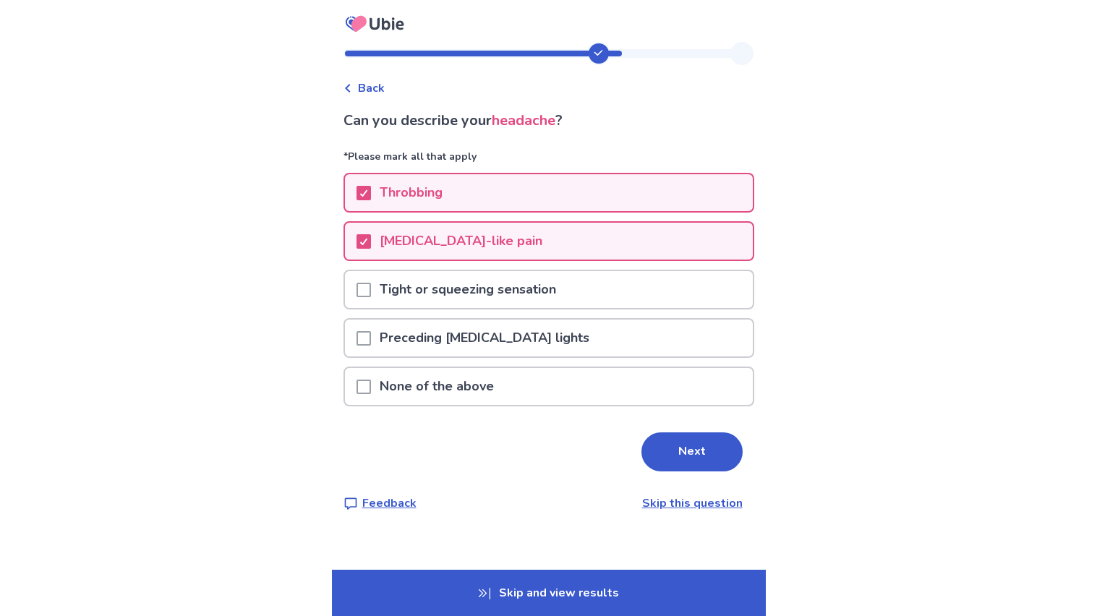
click at [588, 181] on div "Throbbing" at bounding box center [549, 192] width 408 height 37
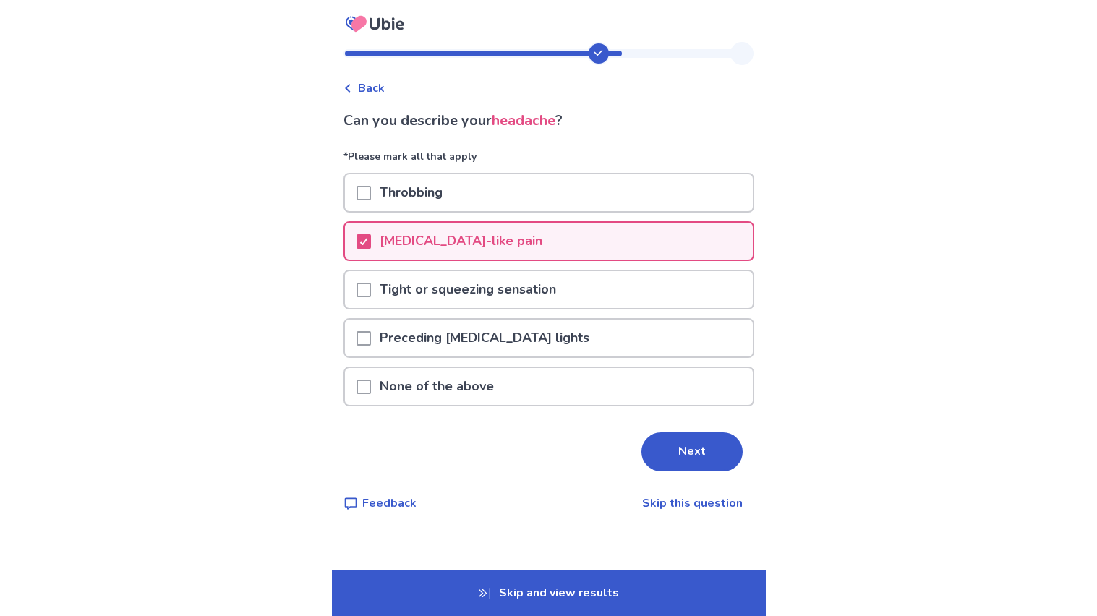
click at [547, 275] on p "Tight or squeezing sensation" at bounding box center [468, 289] width 194 height 37
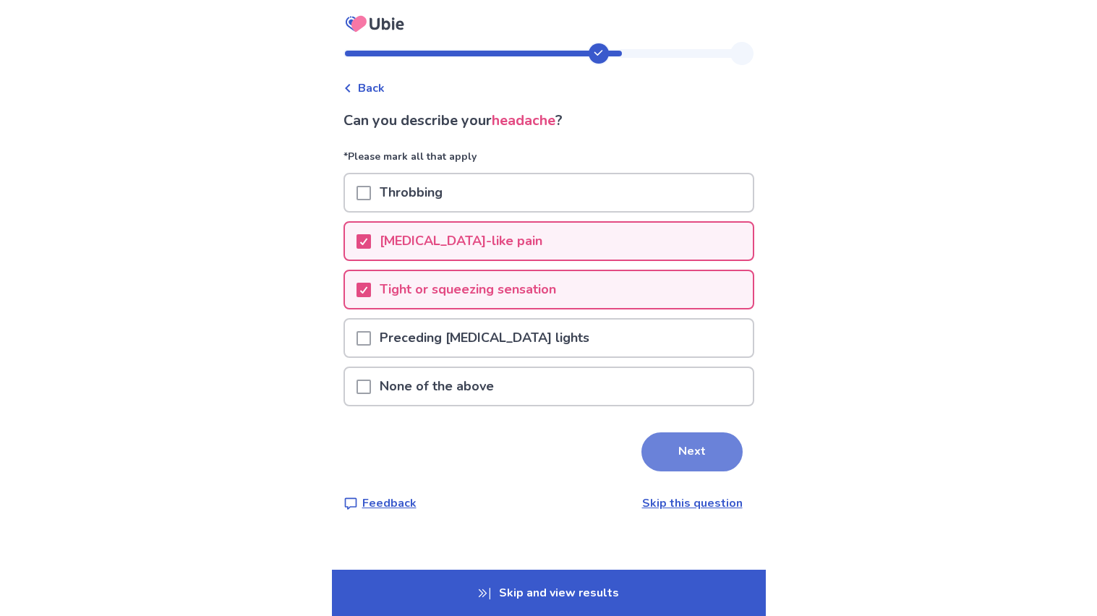
click at [685, 437] on button "Next" at bounding box center [691, 451] width 101 height 39
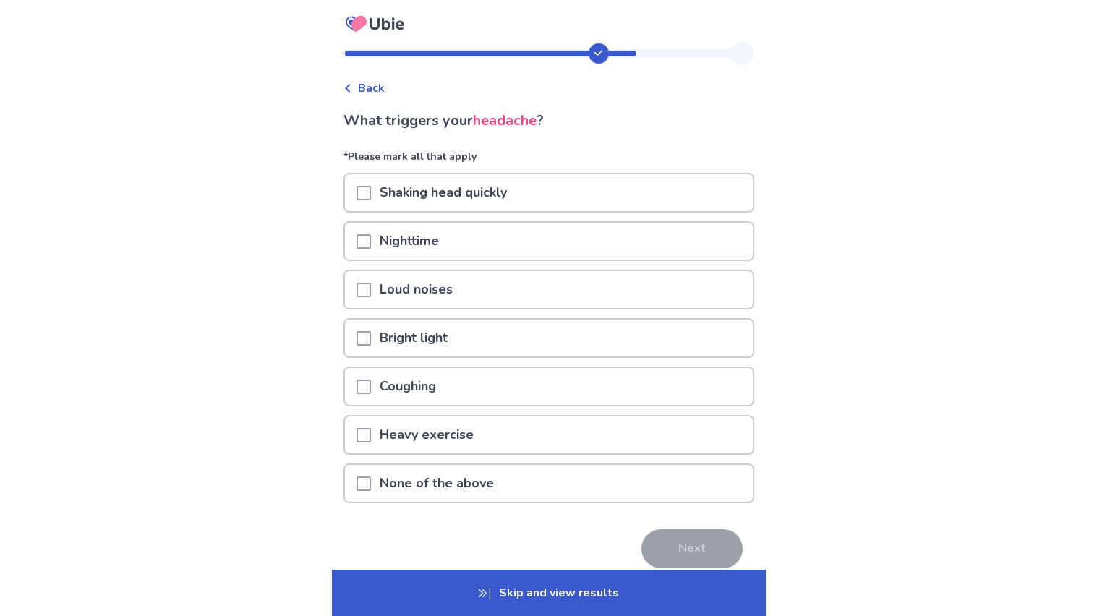
click at [458, 275] on p "Loud noises" at bounding box center [416, 289] width 90 height 37
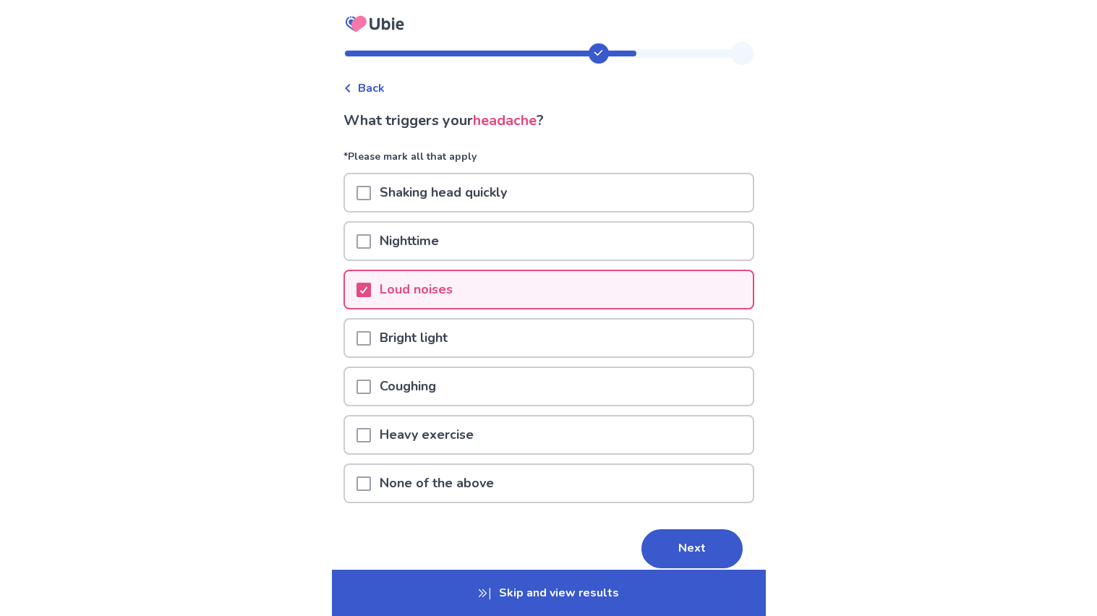
click at [422, 185] on p "Shaking head quickly" at bounding box center [443, 192] width 145 height 37
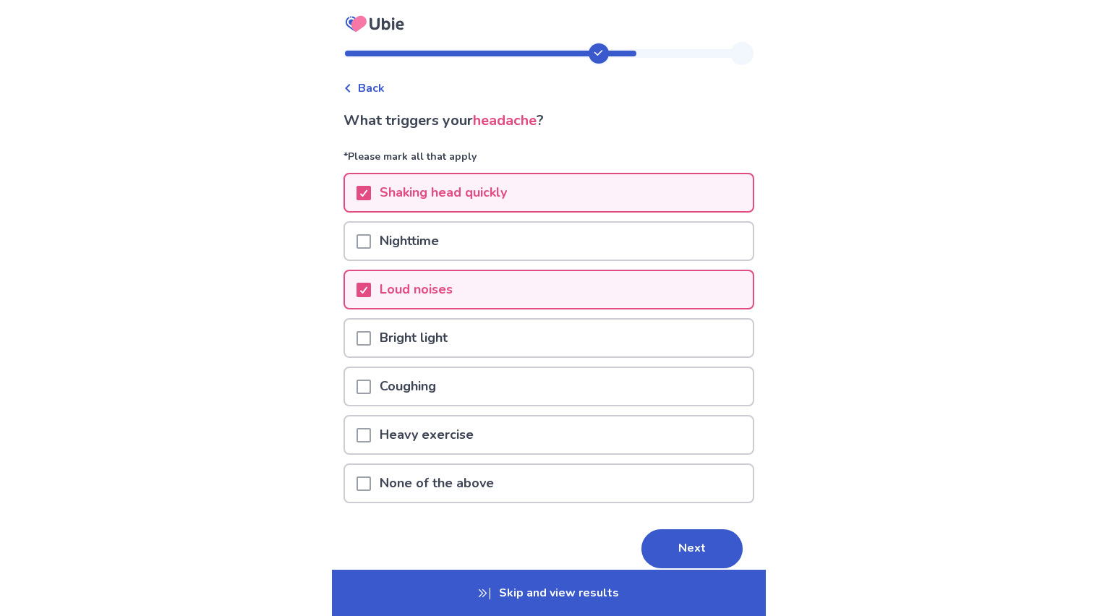
click at [630, 328] on div "Bright light" at bounding box center [549, 338] width 408 height 37
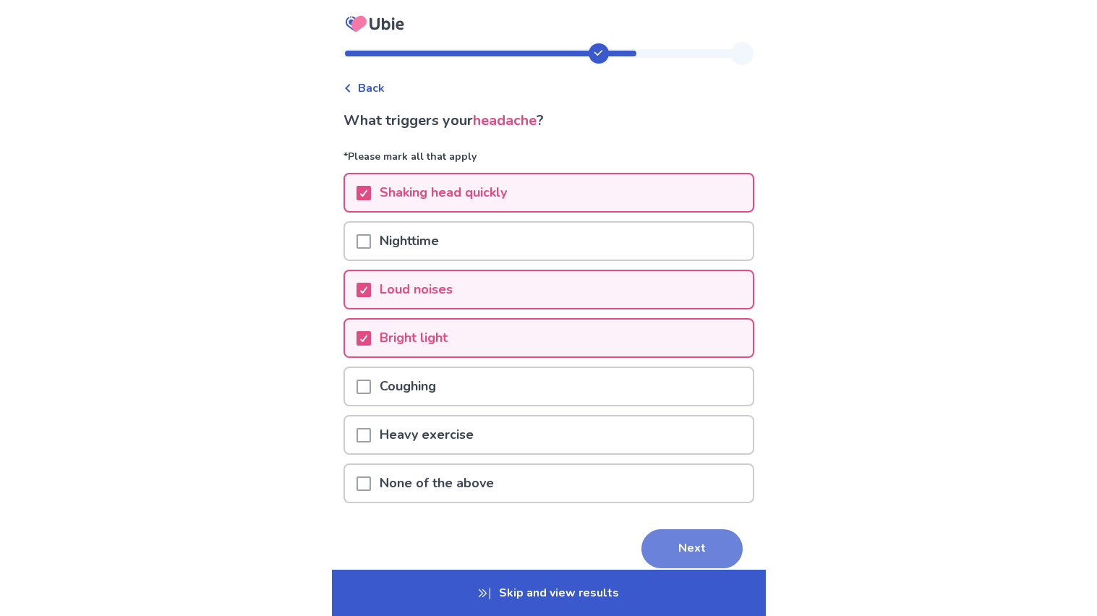
click at [686, 531] on button "Next" at bounding box center [691, 548] width 101 height 39
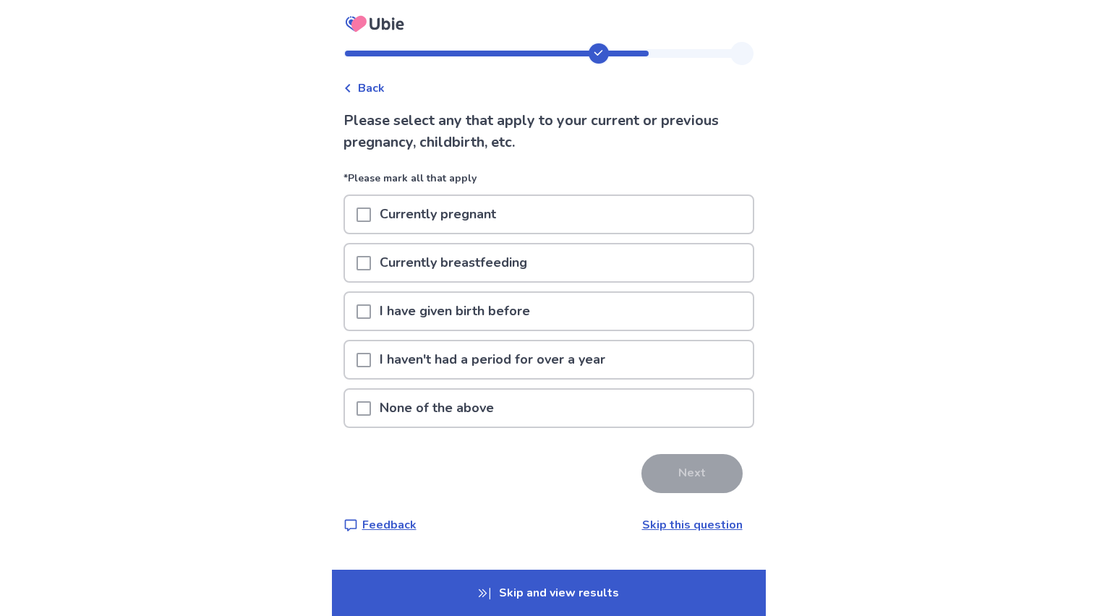
click at [607, 391] on div "None of the above" at bounding box center [549, 408] width 408 height 37
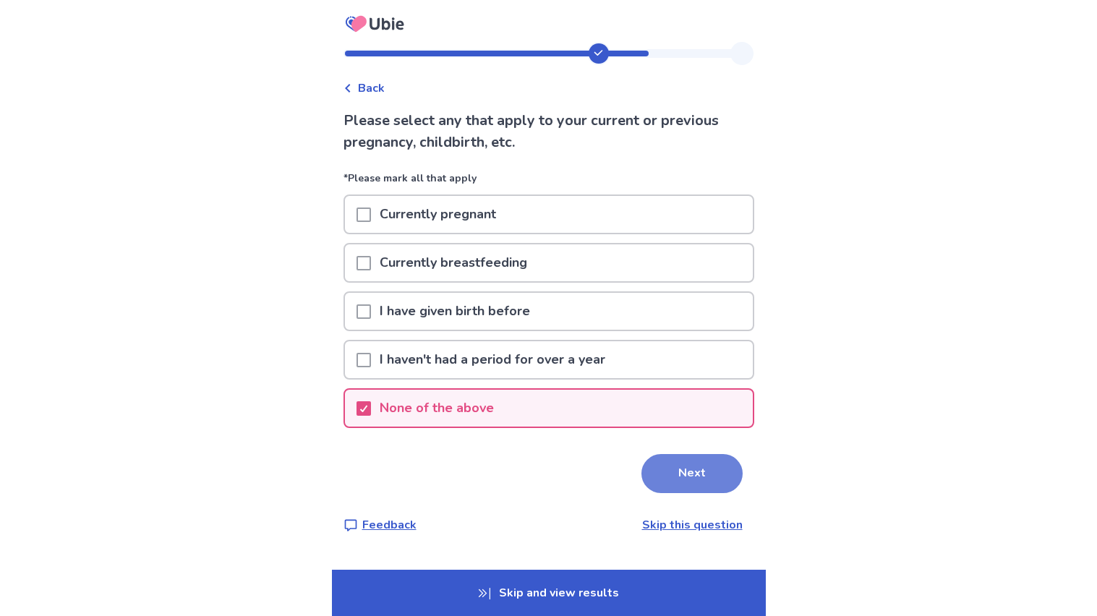
click at [684, 454] on button "Next" at bounding box center [691, 473] width 101 height 39
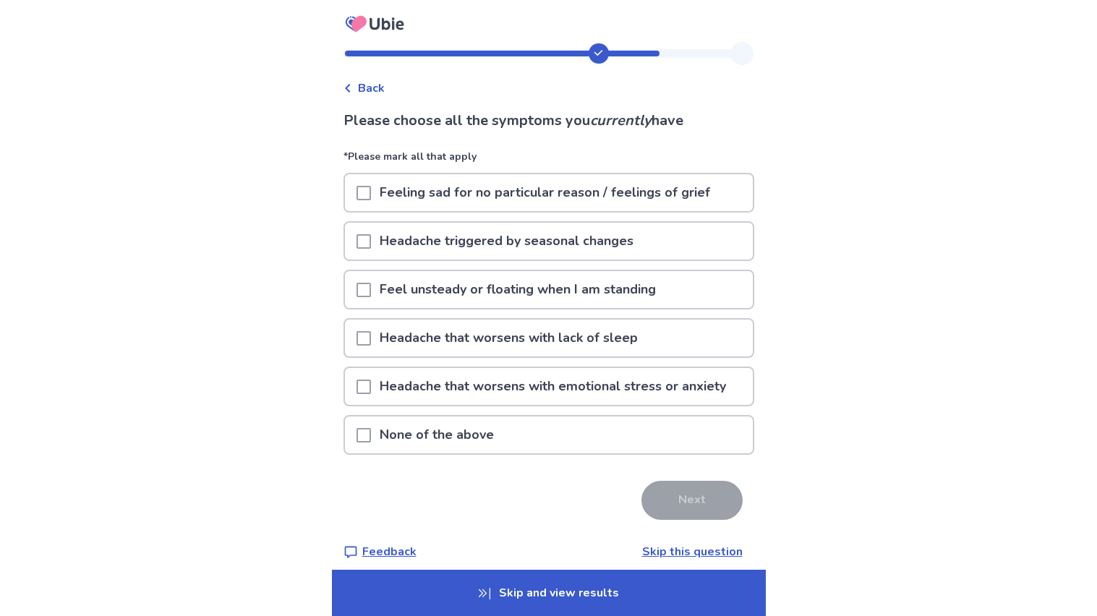
click at [369, 331] on span at bounding box center [363, 338] width 14 height 14
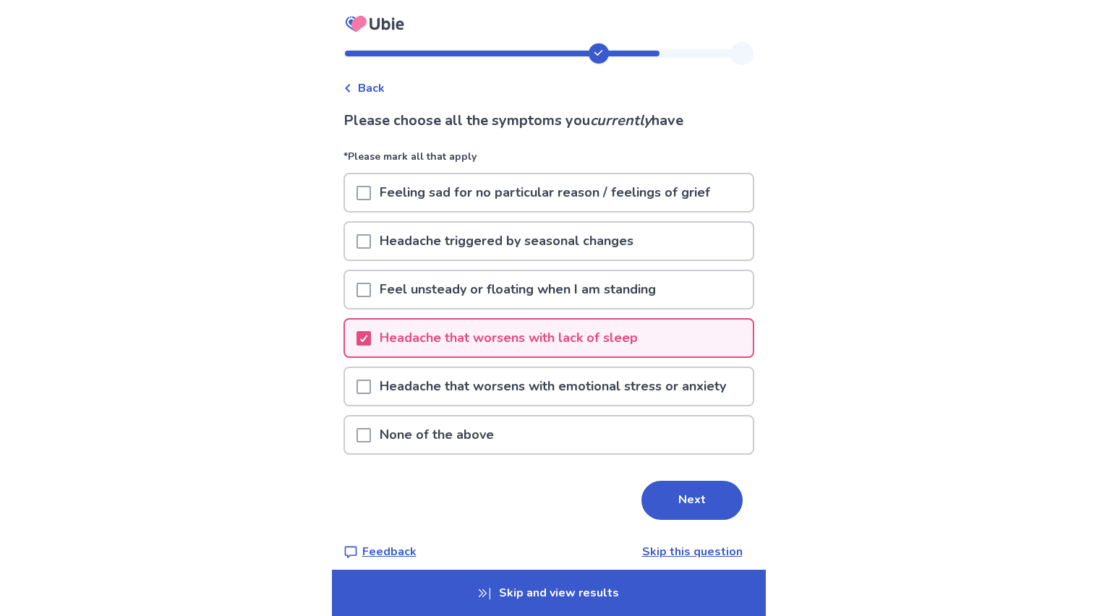
click at [369, 384] on span at bounding box center [363, 387] width 14 height 14
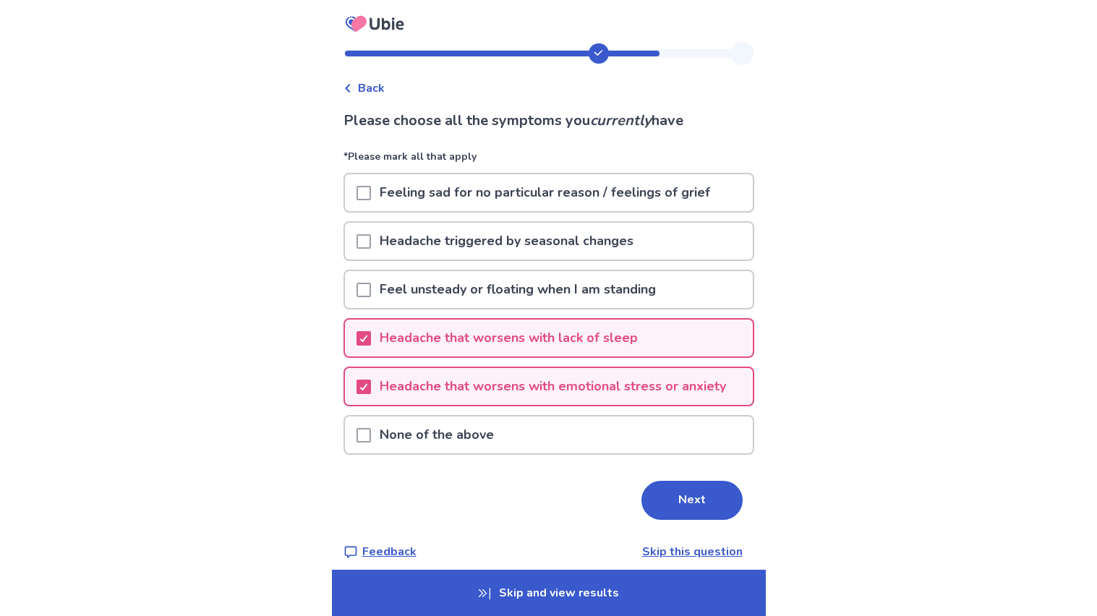
click at [709, 184] on p "Feeling sad for no particular reason / feelings of grief" at bounding box center [545, 192] width 348 height 37
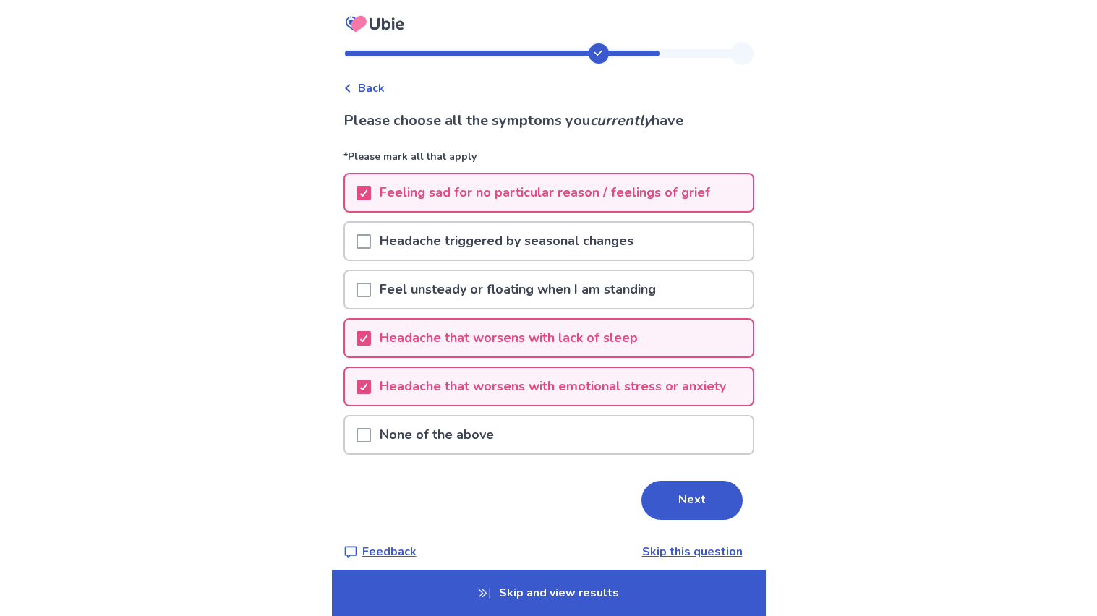
click at [734, 192] on div "Feeling sad for no particular reason / feelings of grief" at bounding box center [549, 192] width 408 height 37
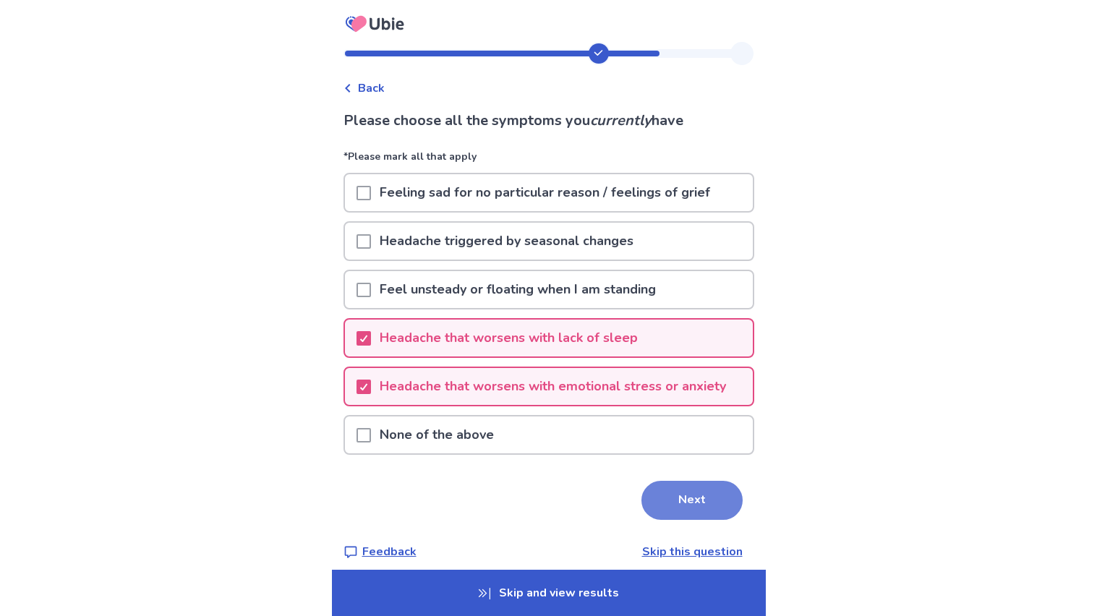
click at [704, 493] on button "Next" at bounding box center [691, 500] width 101 height 39
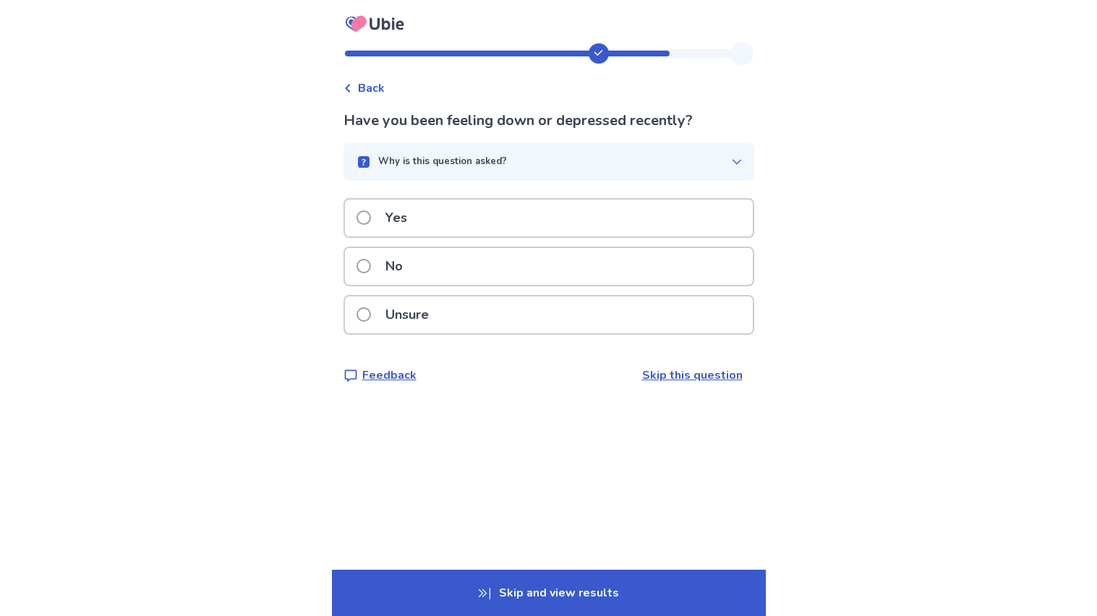
click at [437, 317] on p "Unsure" at bounding box center [407, 314] width 61 height 37
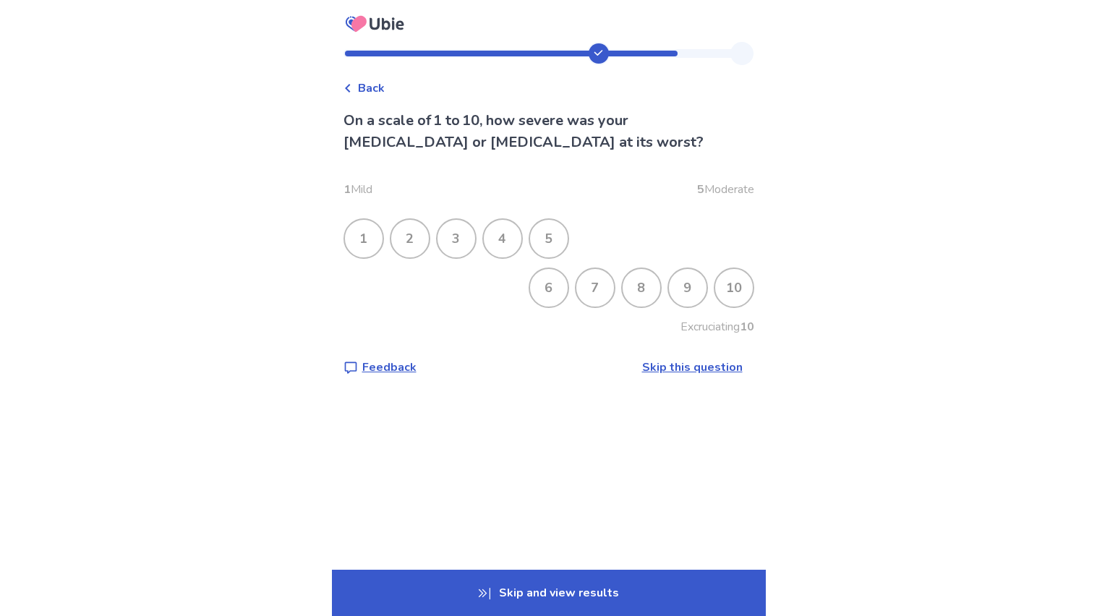
click at [642, 288] on div "8" at bounding box center [641, 288] width 38 height 38
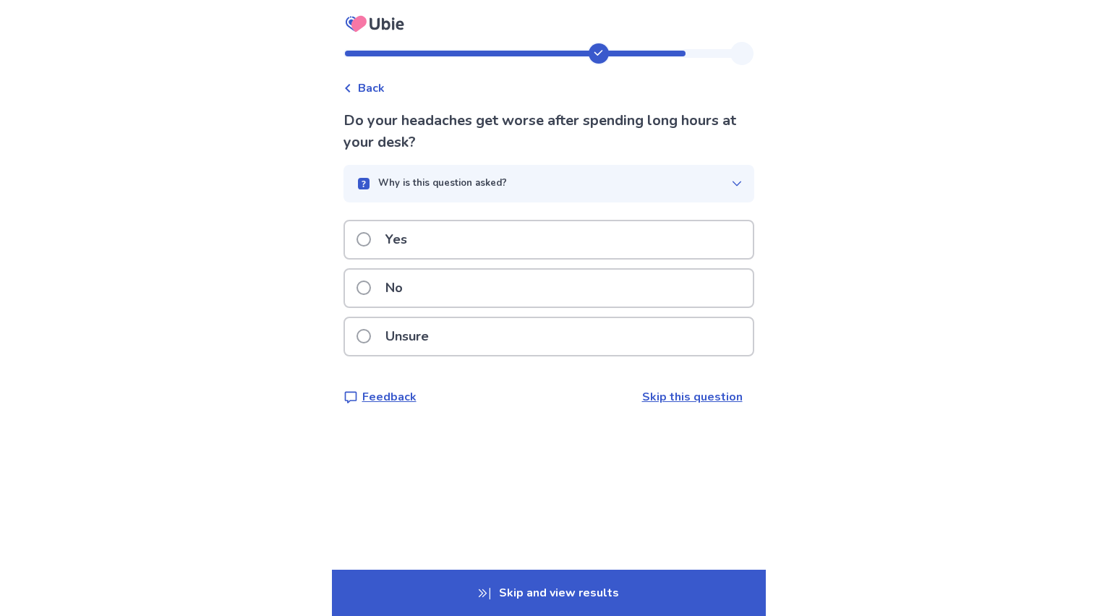
click at [516, 237] on div "Yes" at bounding box center [549, 239] width 408 height 37
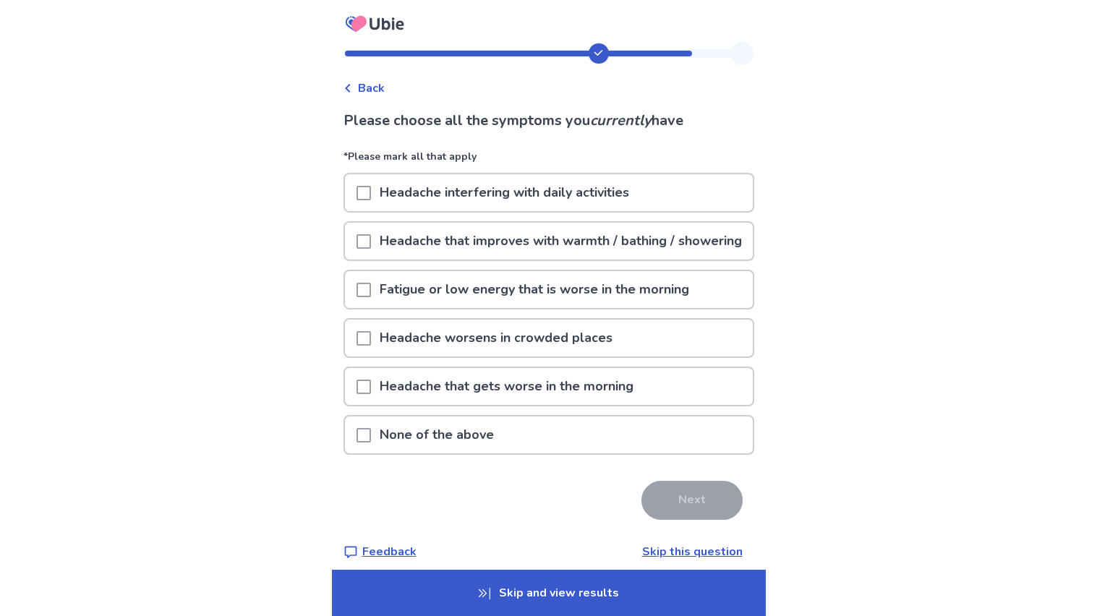
click at [534, 194] on p "Headache interfering with daily activities" at bounding box center [504, 192] width 267 height 37
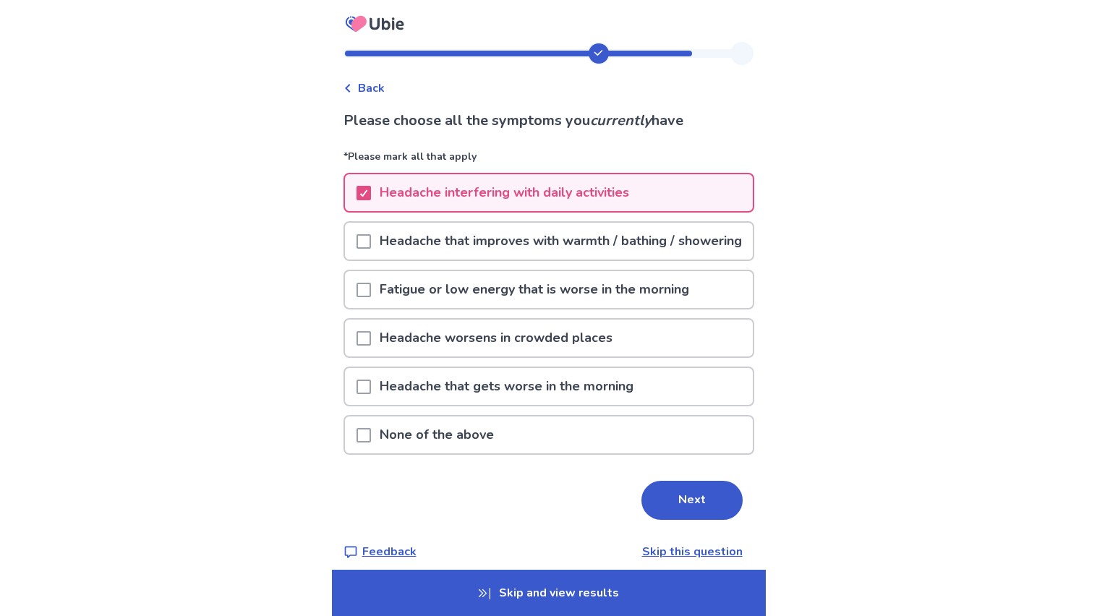
click at [610, 356] on p "Headache worsens in crowded places" at bounding box center [496, 338] width 250 height 37
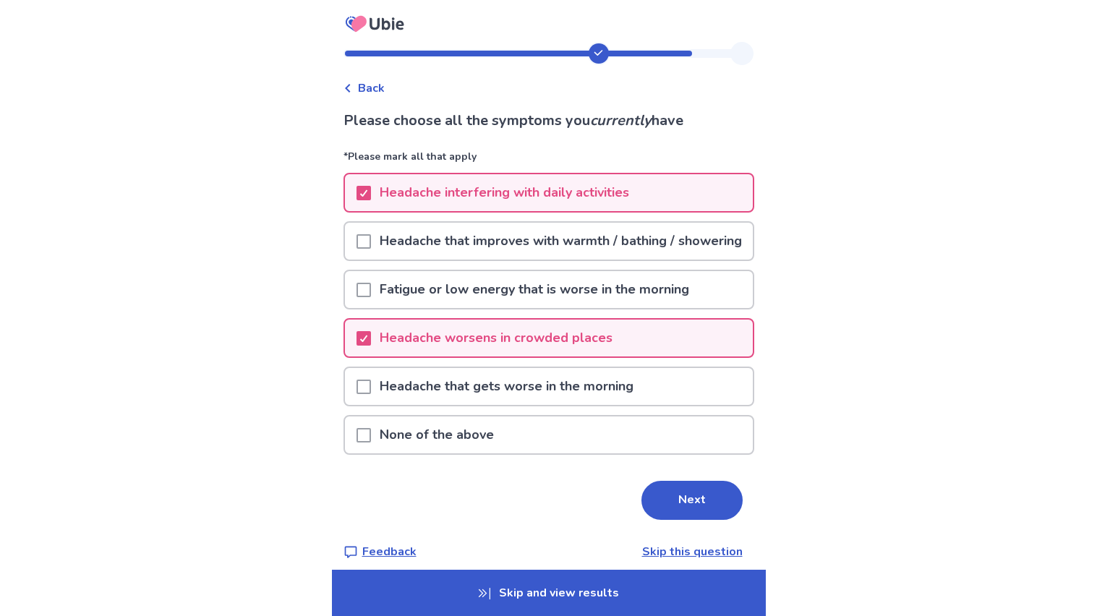
click at [703, 297] on div "Fatigue or low energy that is worse in the morning" at bounding box center [549, 289] width 408 height 37
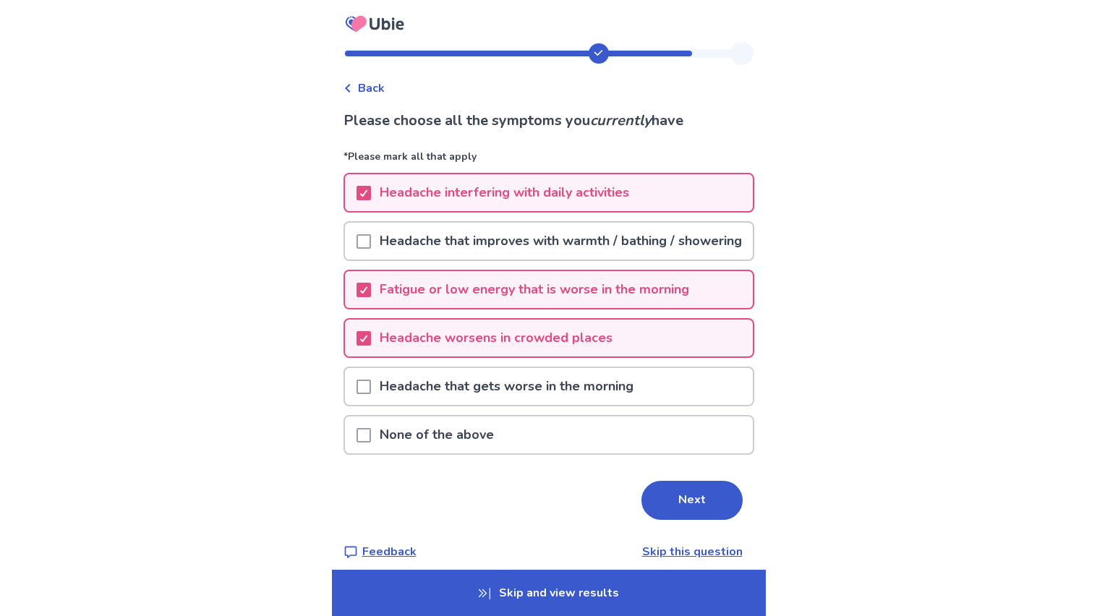
click at [718, 403] on div "Headache that gets worse in the morning" at bounding box center [549, 386] width 408 height 37
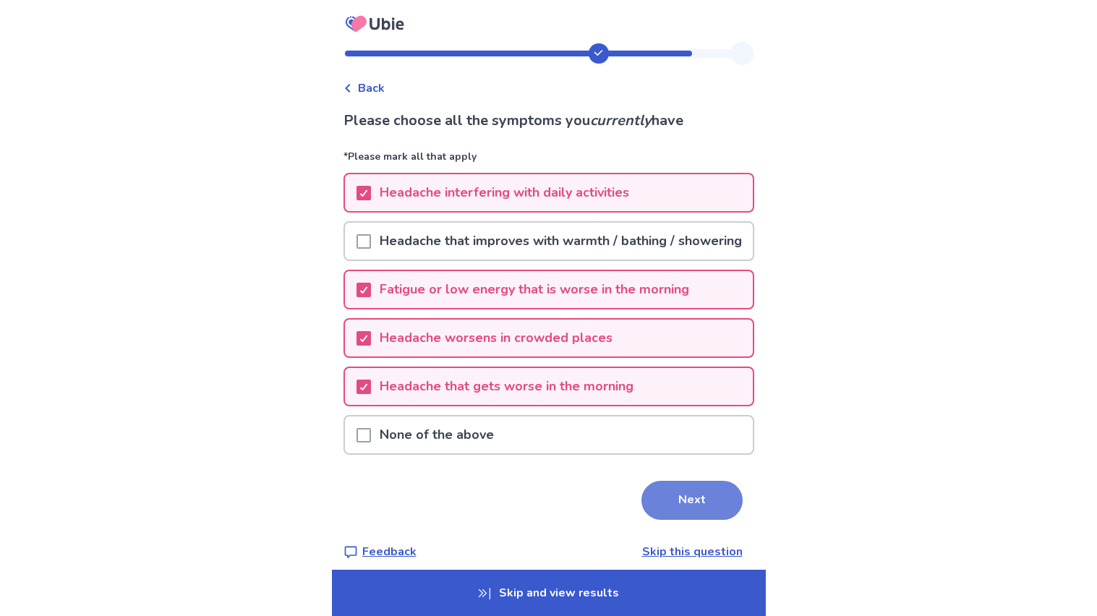
click at [675, 515] on button "Next" at bounding box center [691, 500] width 101 height 39
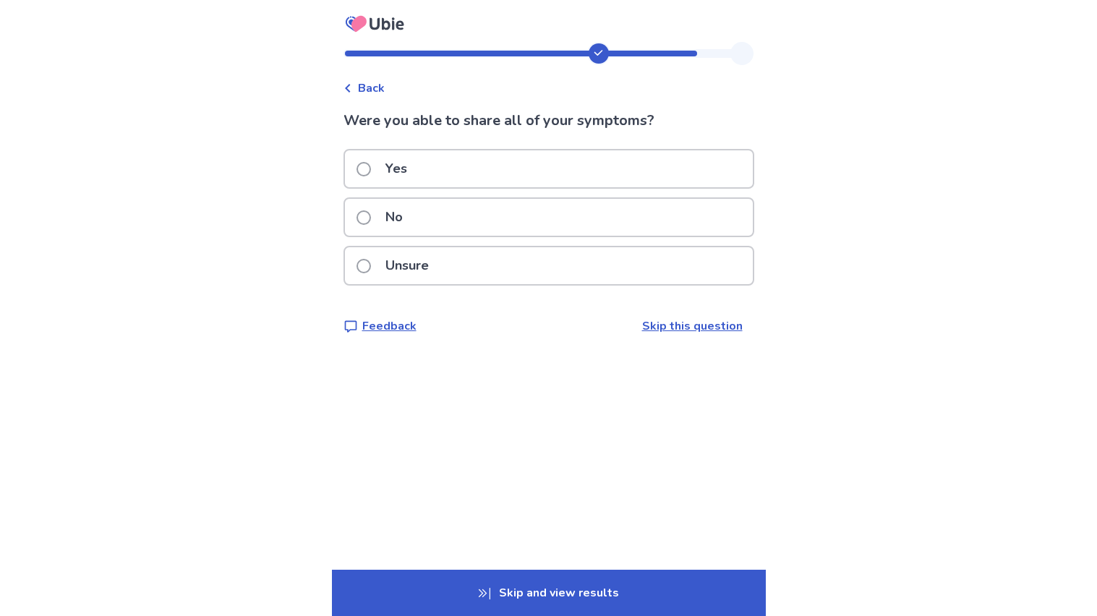
click at [465, 266] on div "Unsure" at bounding box center [549, 265] width 408 height 37
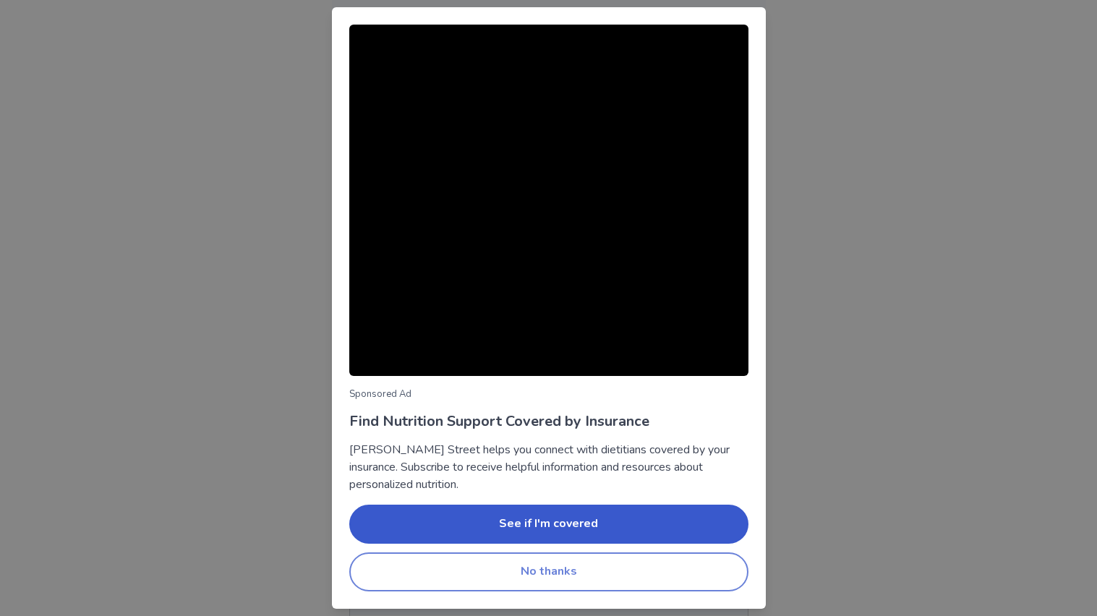
click at [547, 560] on button "No thanks" at bounding box center [548, 571] width 399 height 39
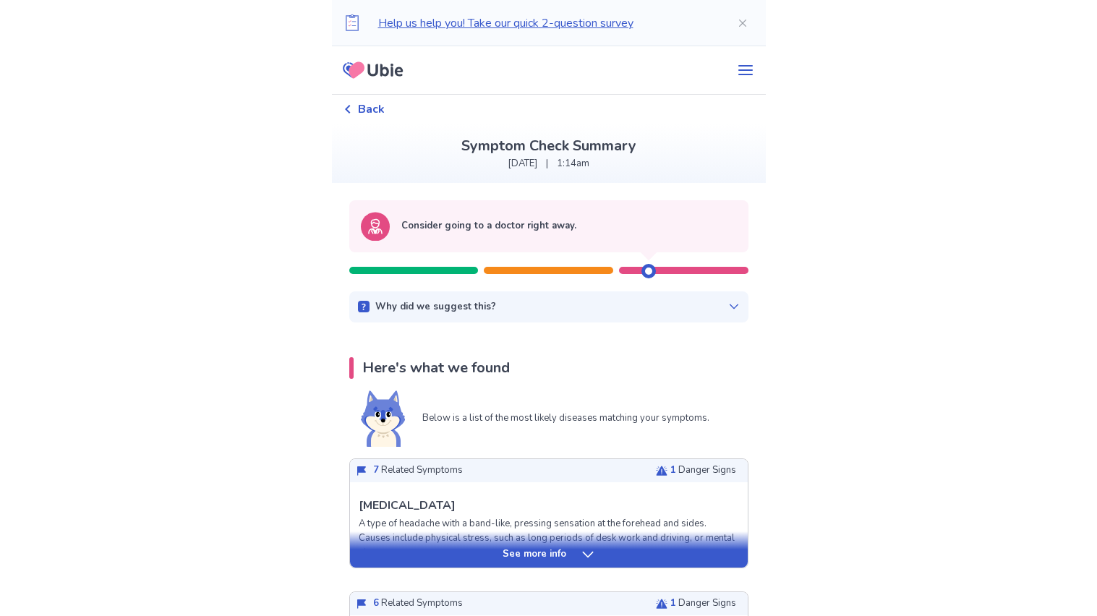
click at [547, 560] on p "See more info" at bounding box center [534, 554] width 64 height 14
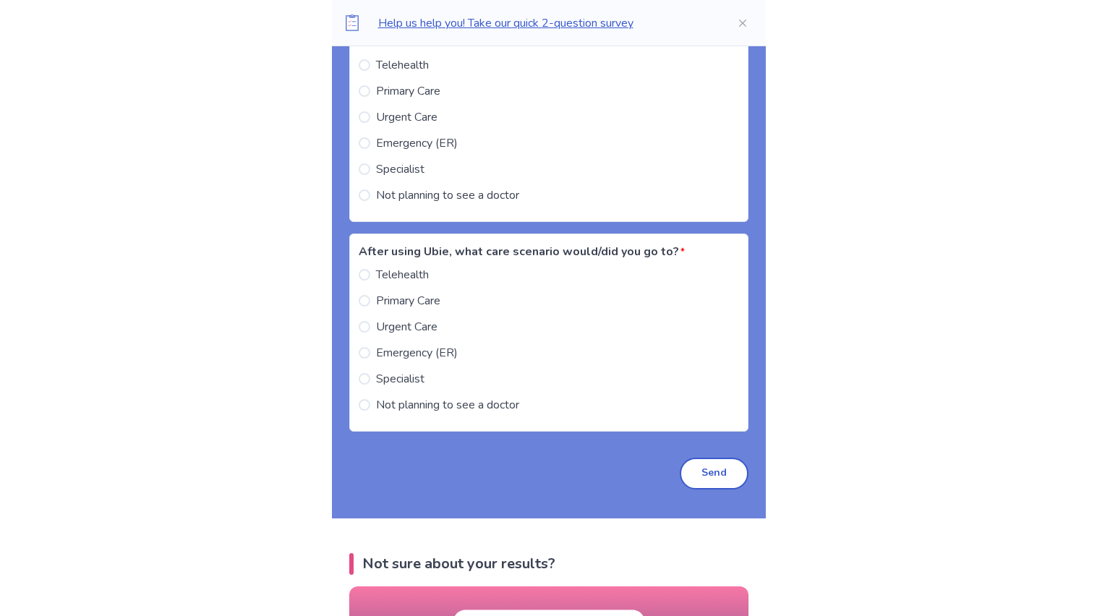
scroll to position [2685, 0]
